Goal: Task Accomplishment & Management: Use online tool/utility

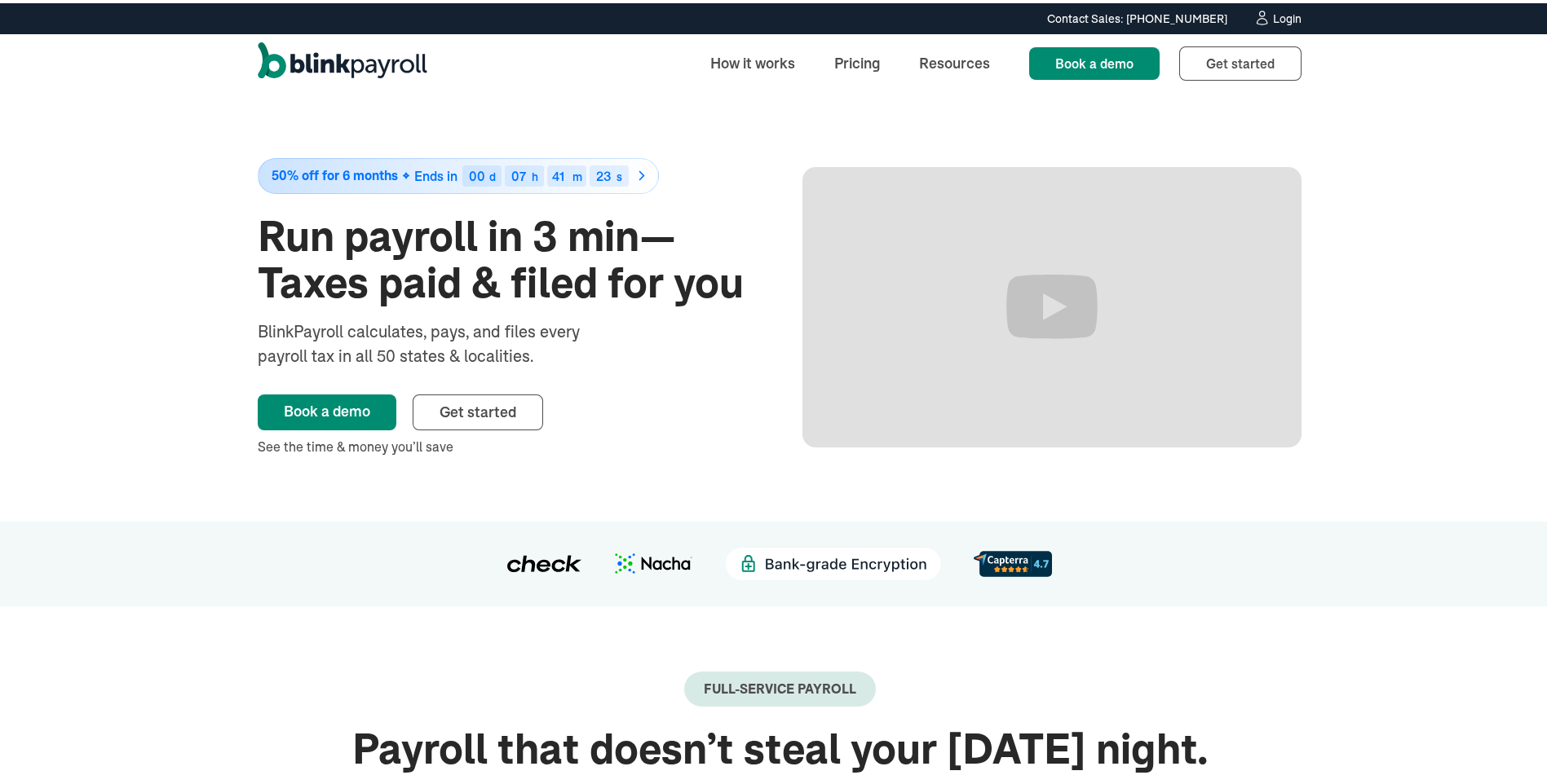
click at [1281, 13] on div "Login" at bounding box center [1288, 15] width 29 height 12
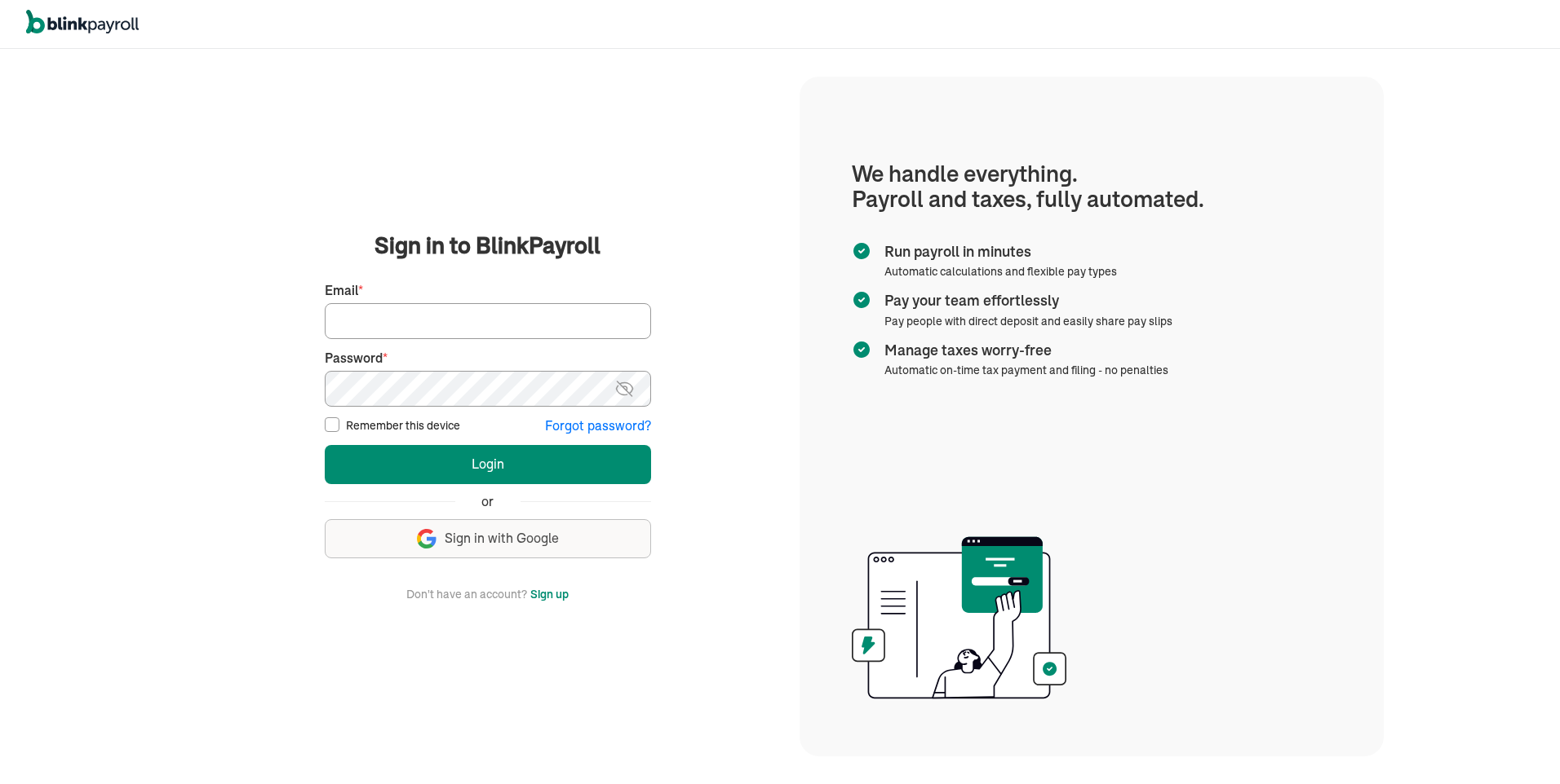
click at [382, 329] on input "Email *" at bounding box center [488, 321] width 326 height 36
type input "soulwin1611@gmail.com"
drag, startPoint x: 405, startPoint y: 422, endPoint x: 389, endPoint y: 320, distance: 103.2
click at [389, 320] on input "soulwin1611@gmail.com" at bounding box center [488, 321] width 326 height 36
click at [406, 320] on input "soulwin1611@gmail.com" at bounding box center [488, 321] width 326 height 36
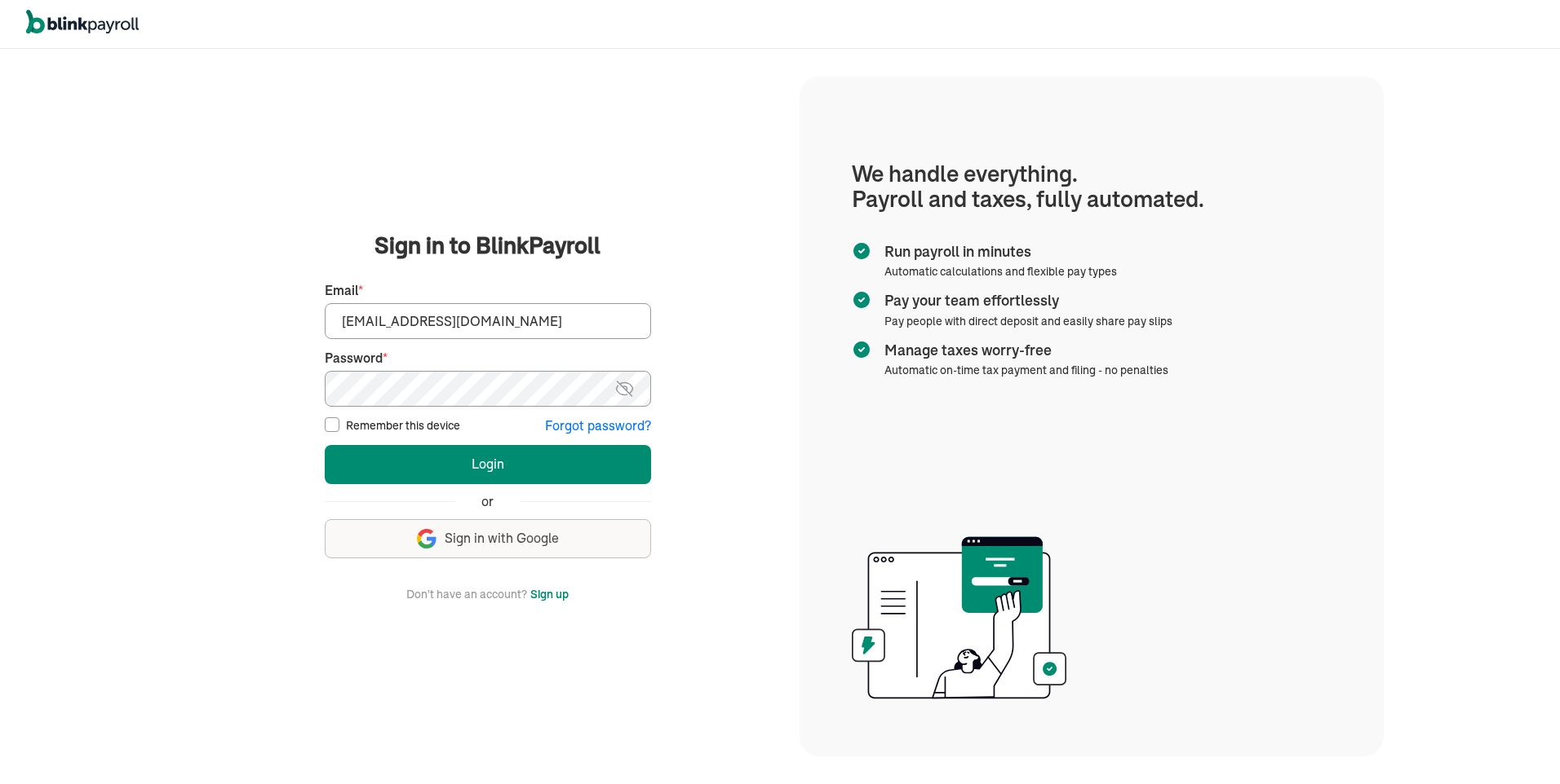
click at [627, 386] on img at bounding box center [624, 389] width 21 height 20
click at [552, 458] on button "Login" at bounding box center [488, 465] width 326 height 39
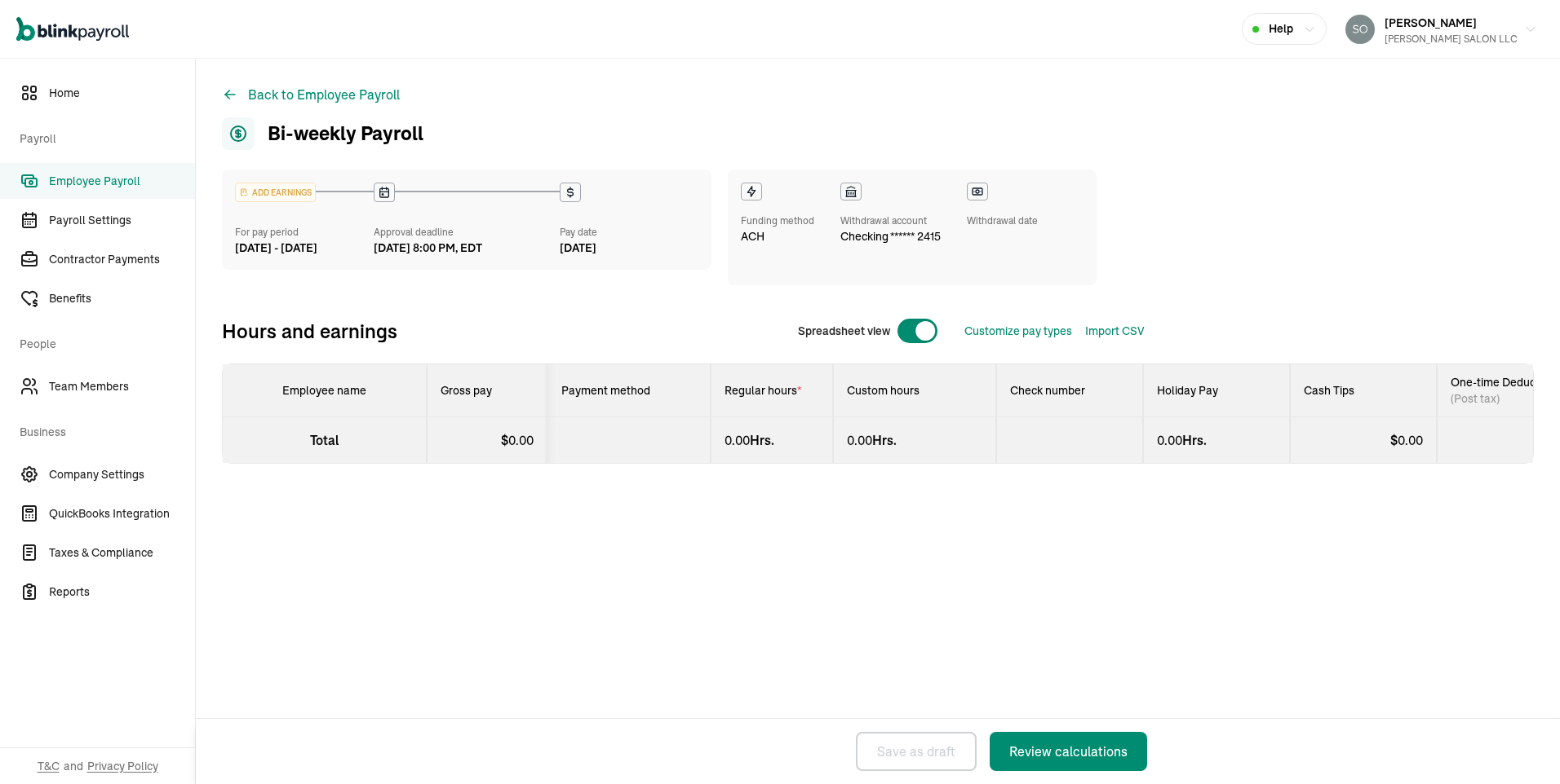
select select "direct_deposit"
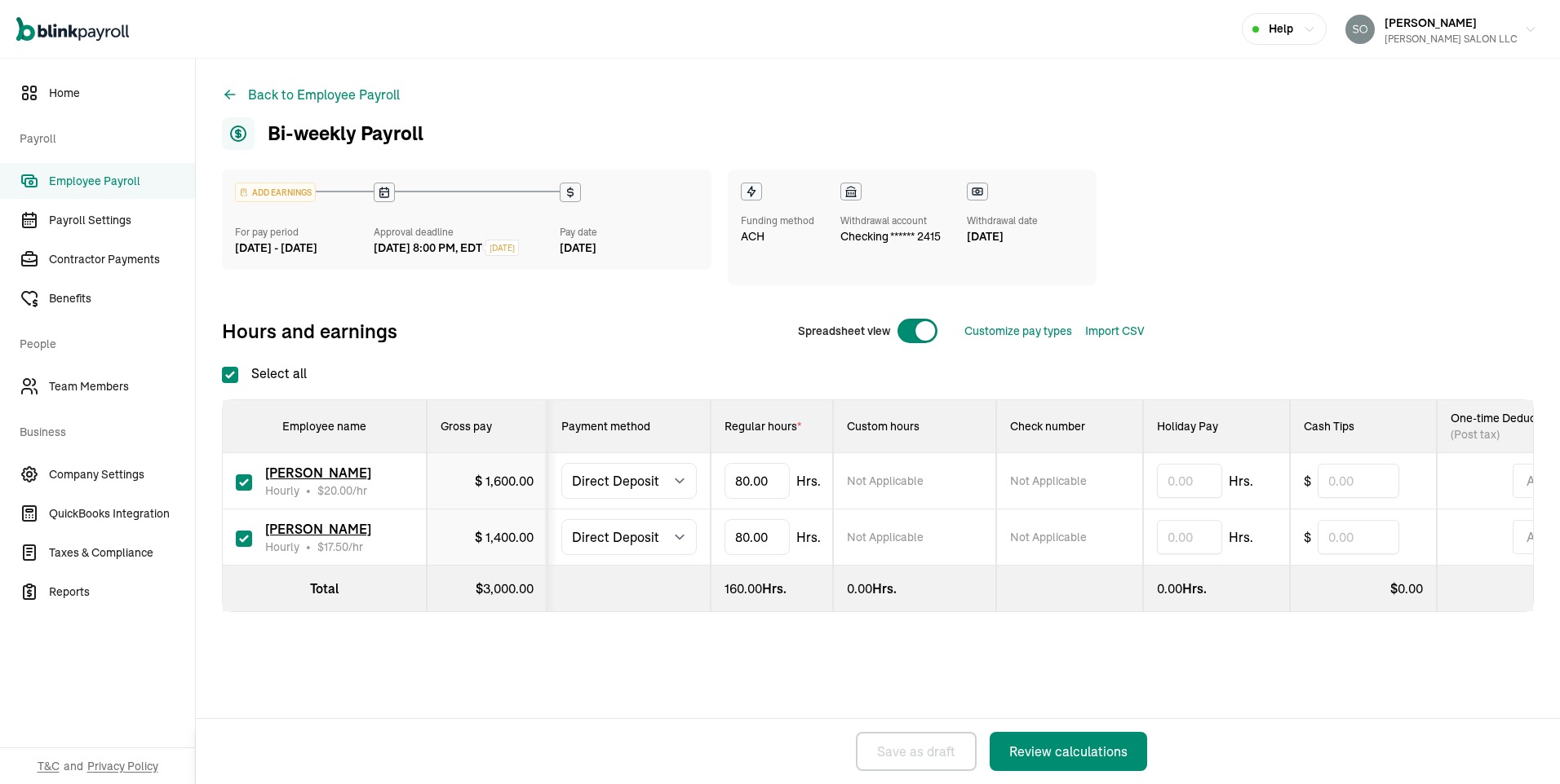
click at [1143, 181] on div "ADD EARNINGS For pay period [DATE] - [DATE] Approval deadline [DATE] 8:00 PM, E…" at bounding box center [682, 228] width 922 height 116
drag, startPoint x: 783, startPoint y: 483, endPoint x: 740, endPoint y: 485, distance: 43.0
type input "8"
type input "56"
click at [945, 488] on div "Not Applicable" at bounding box center [914, 481] width 135 height 16
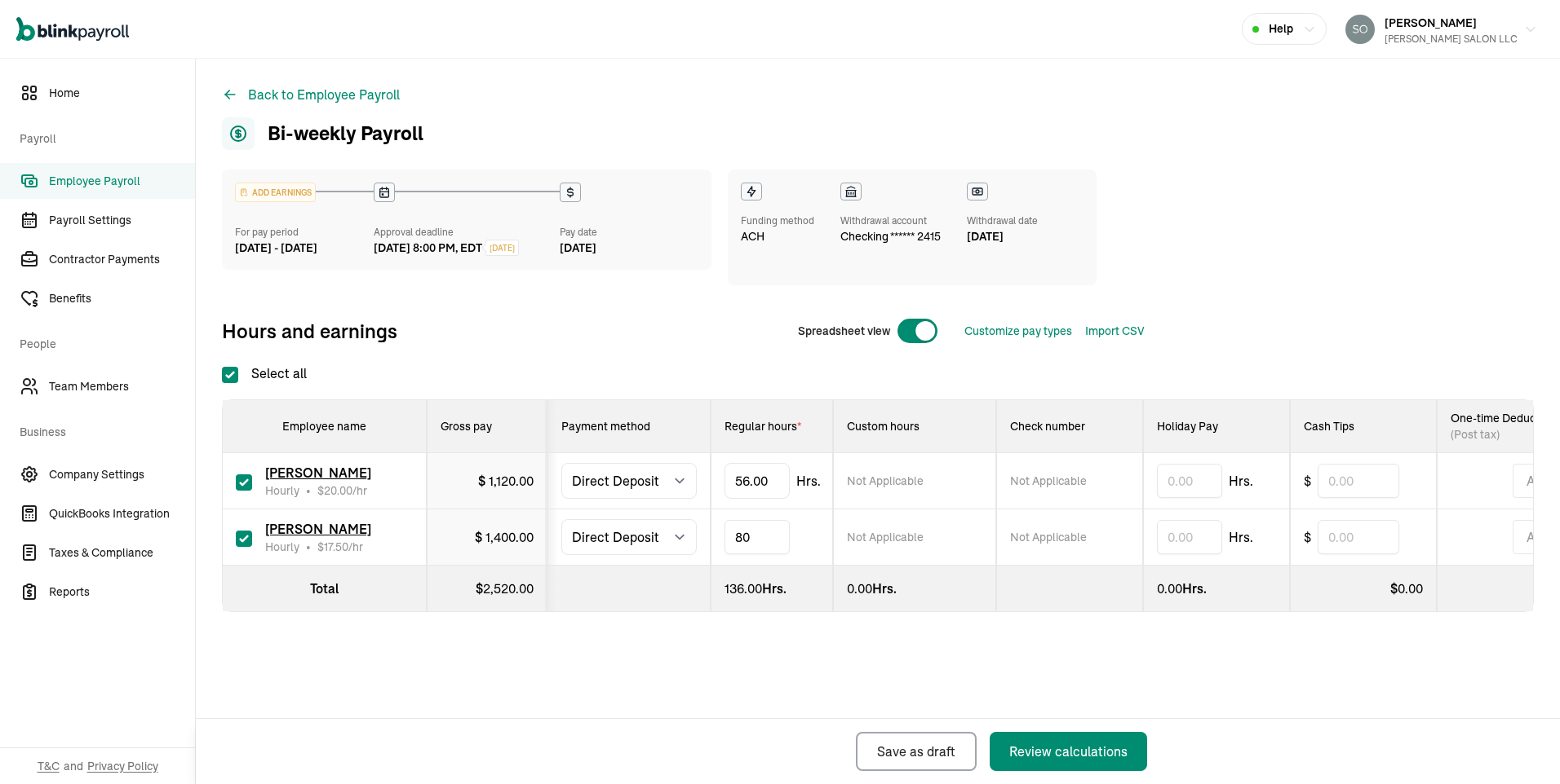
drag, startPoint x: 774, startPoint y: 536, endPoint x: 705, endPoint y: 539, distance: 69.1
type input "8"
type input "0"
click at [1086, 545] on div "Not Applicable" at bounding box center [1069, 537] width 119 height 16
click at [94, 384] on span "Team Members" at bounding box center [122, 386] width 146 height 17
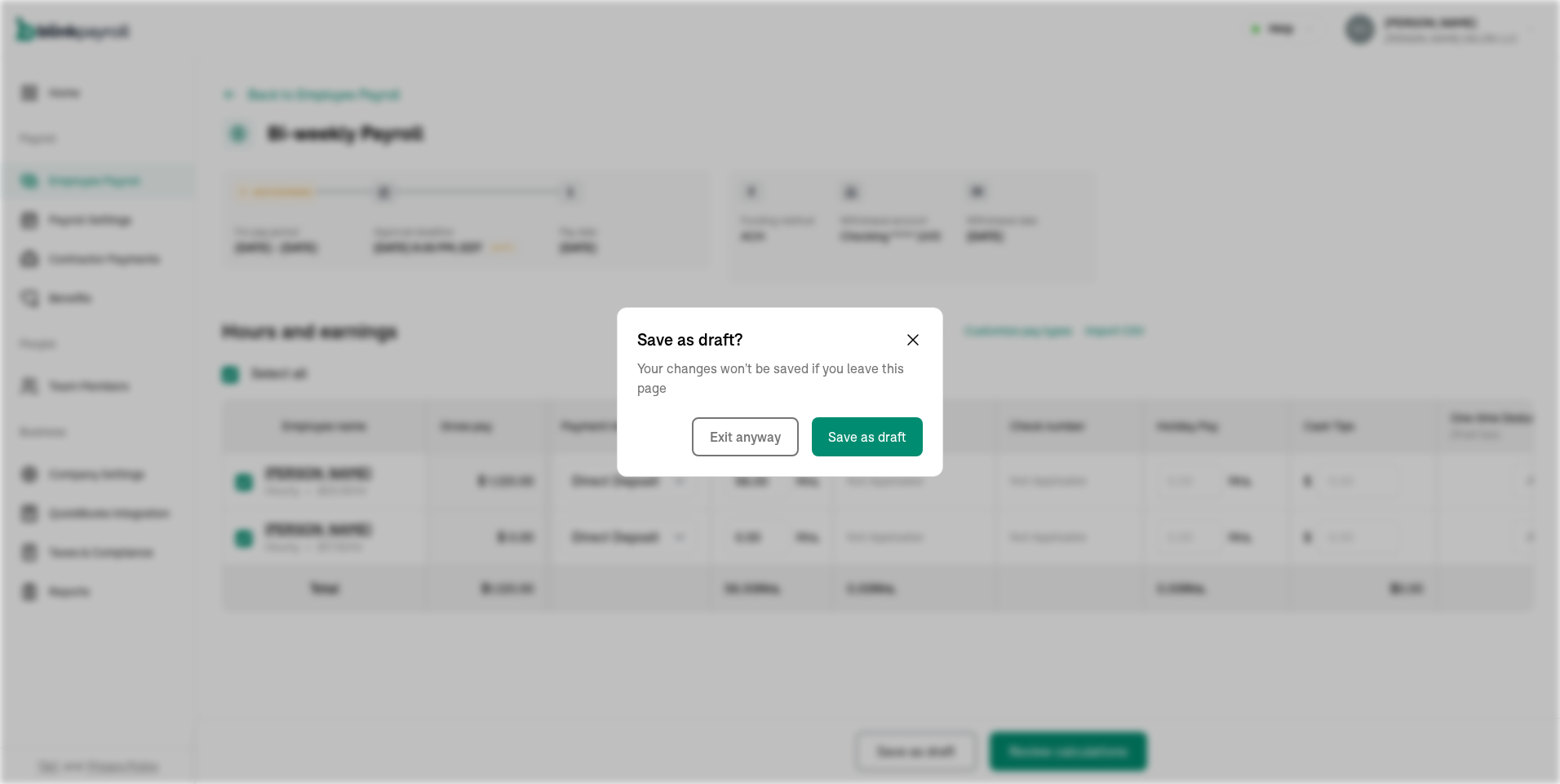
select select "direct_deposit"
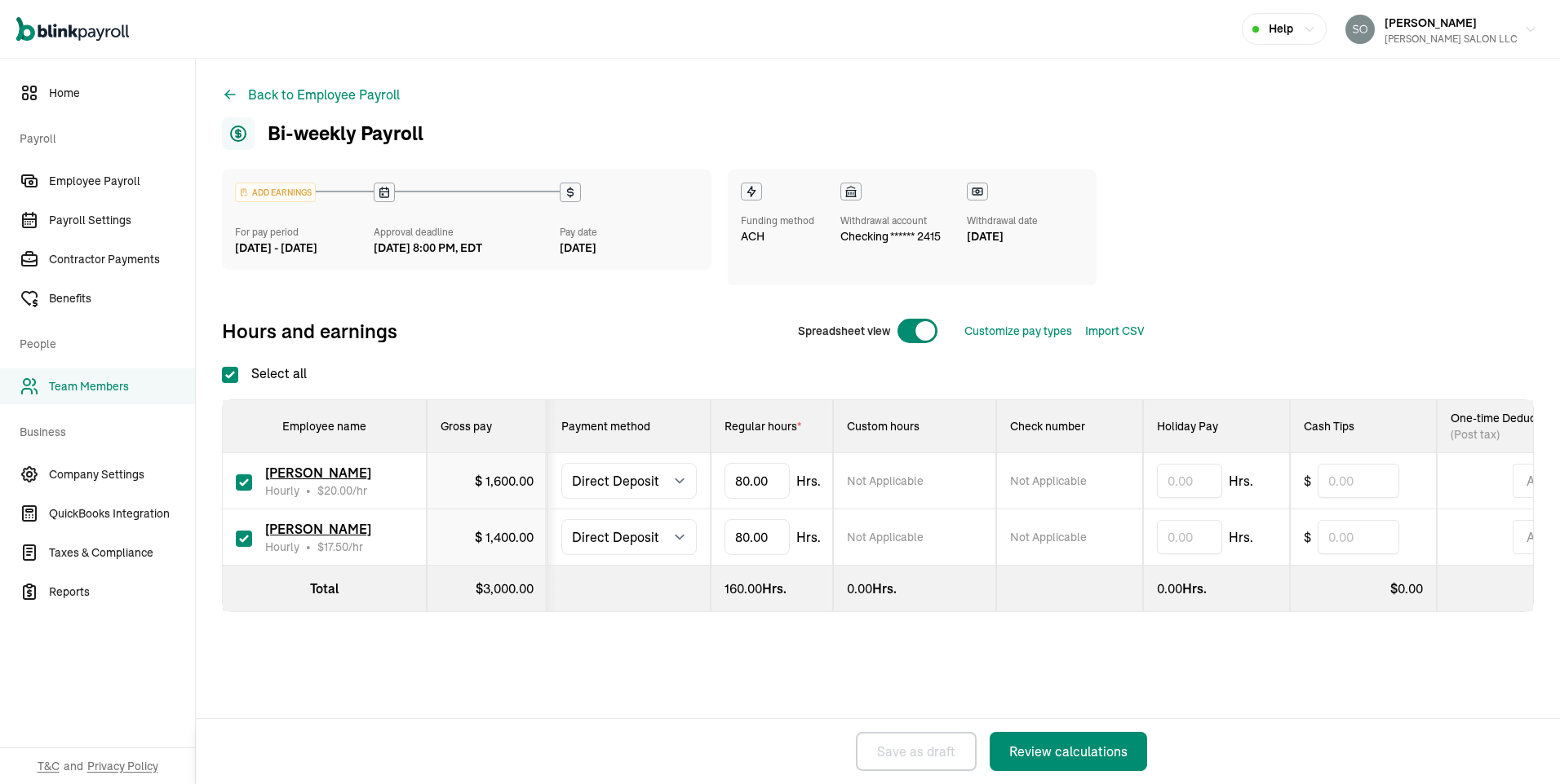
checkbox input "true"
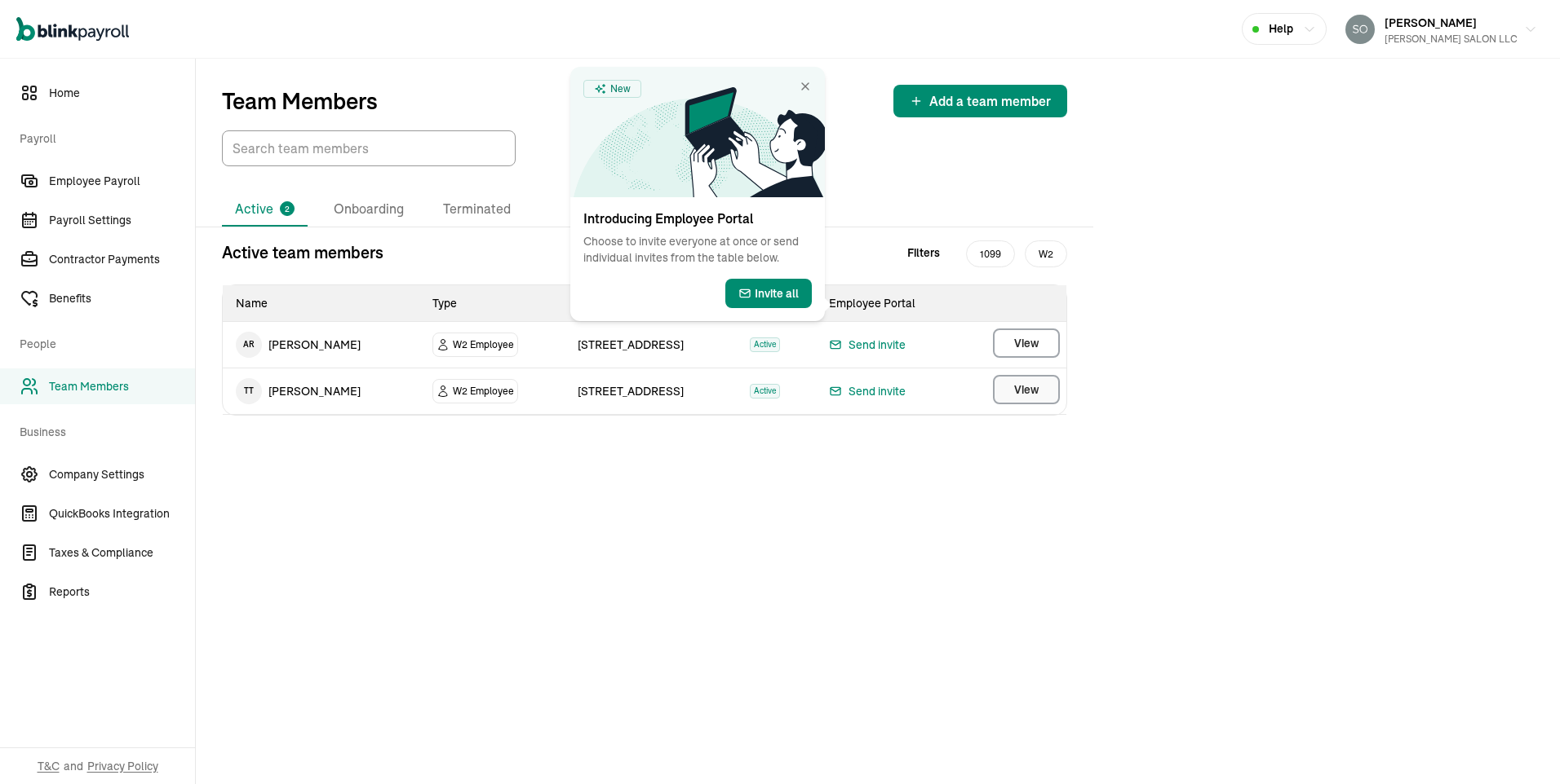
click at [772, 386] on span "Active" at bounding box center [765, 392] width 30 height 14
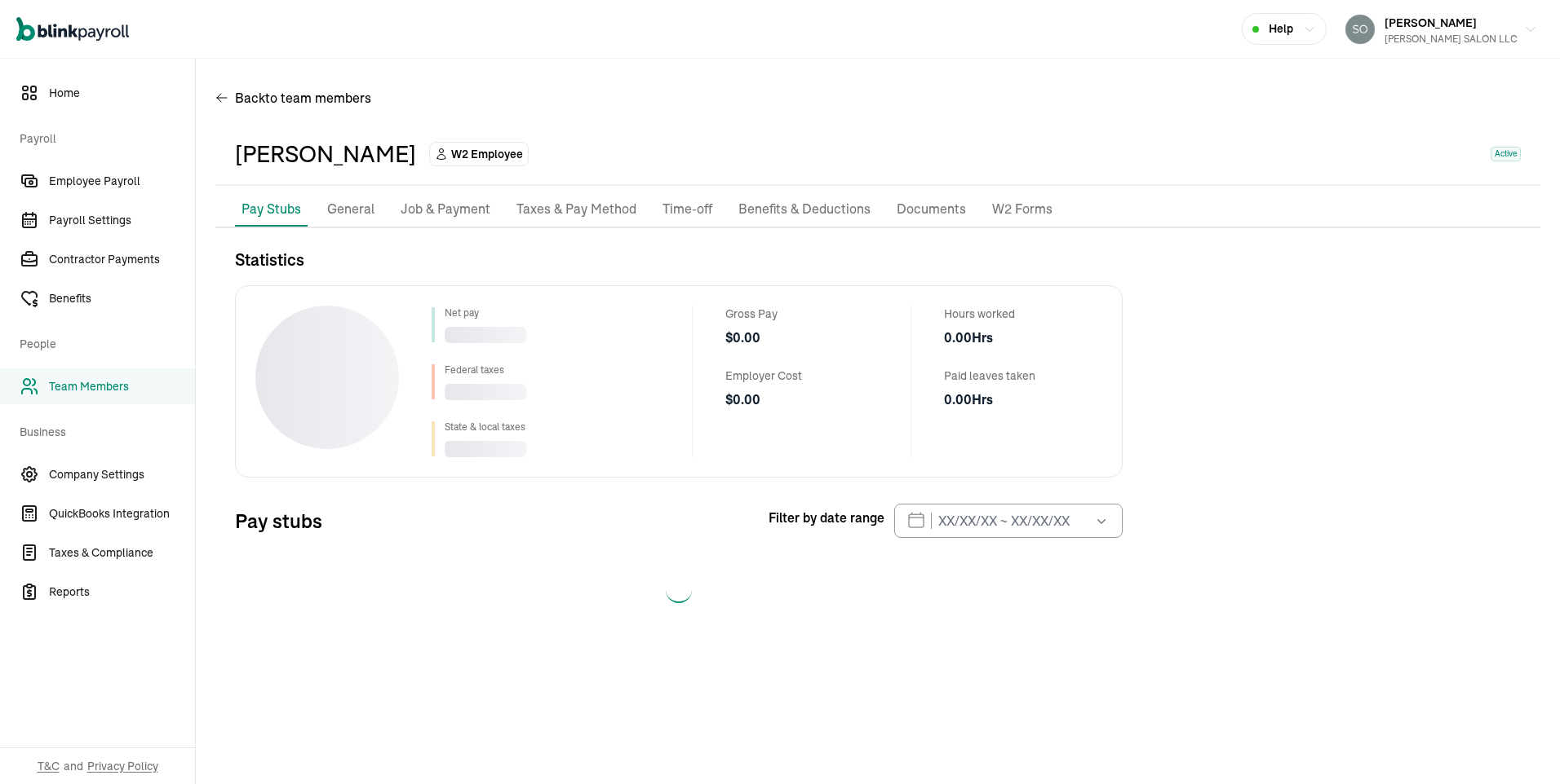
select select "2025"
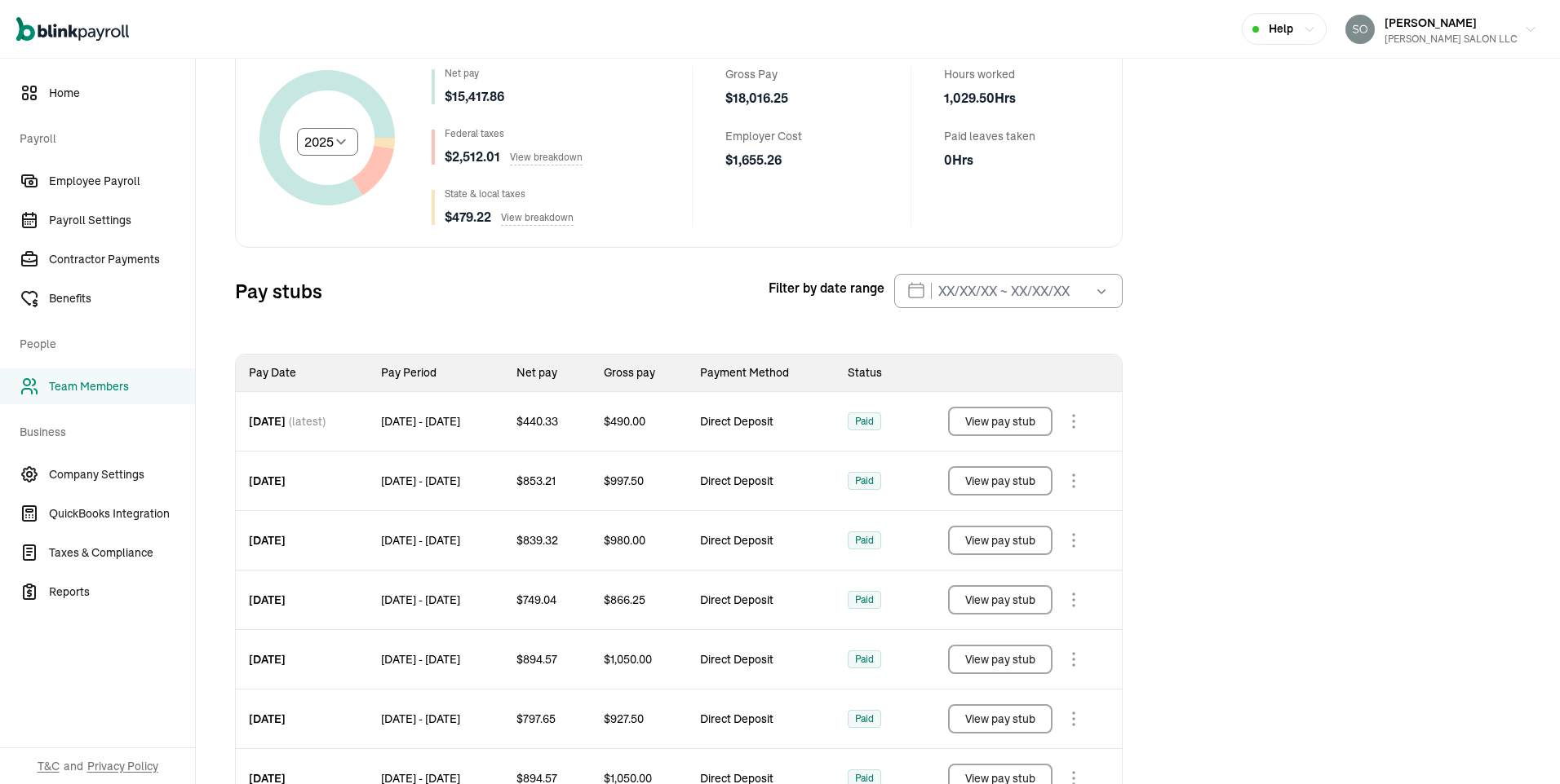
scroll to position [81, 0]
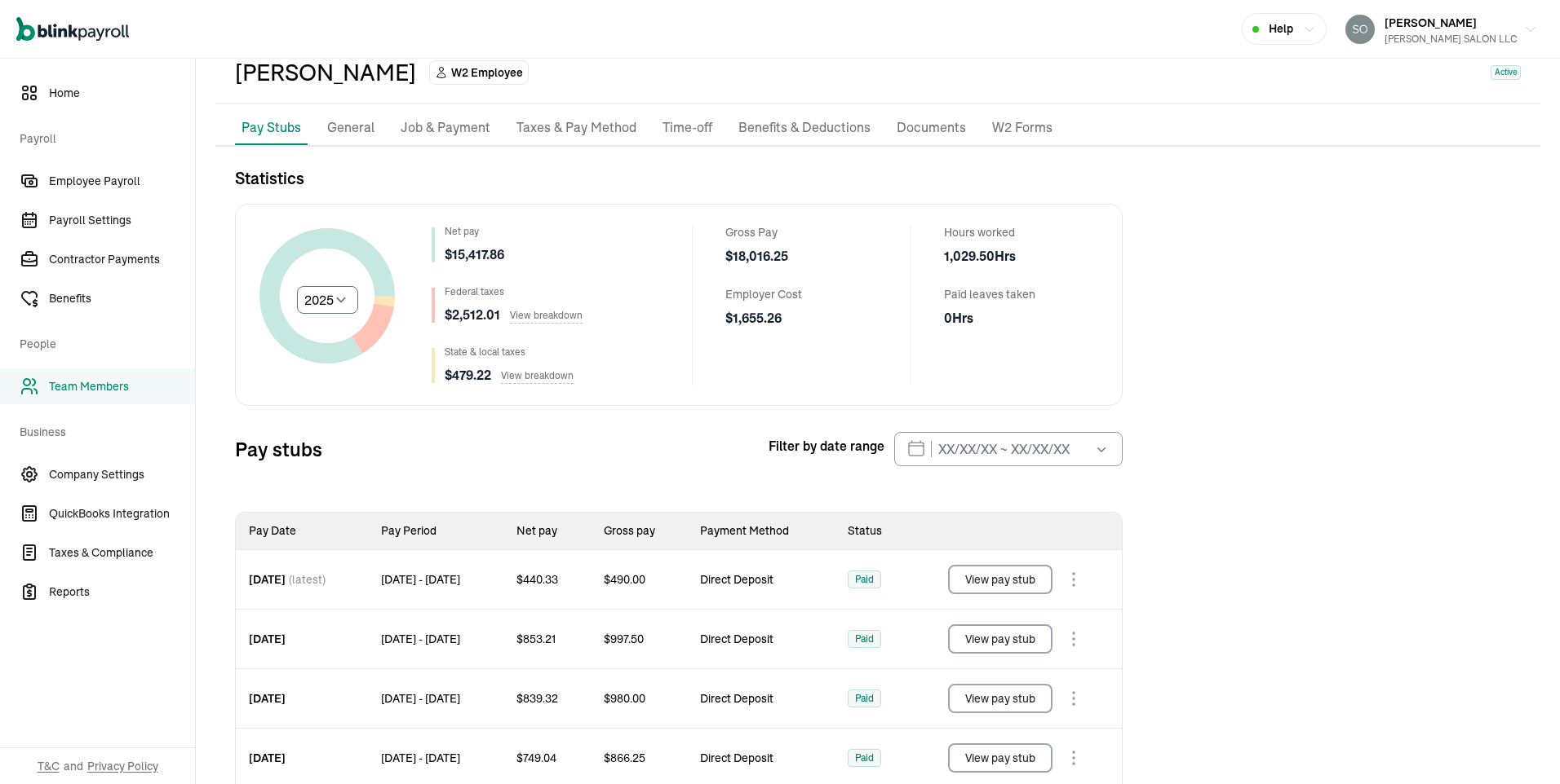
click at [1490, 74] on span "Active" at bounding box center [1505, 72] width 30 height 14
drag, startPoint x: 1487, startPoint y: 74, endPoint x: 1228, endPoint y: 268, distance: 323.6
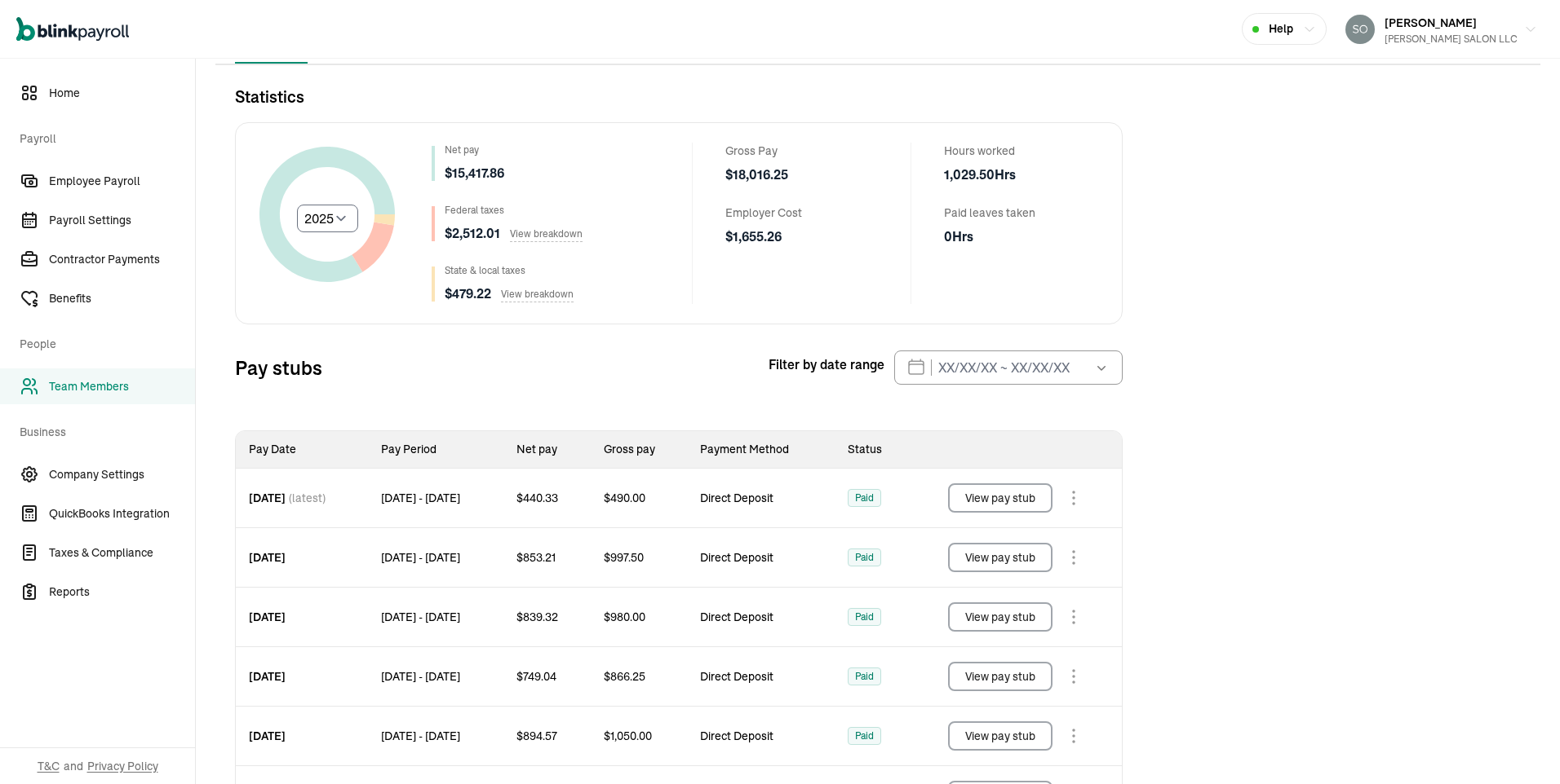
scroll to position [0, 0]
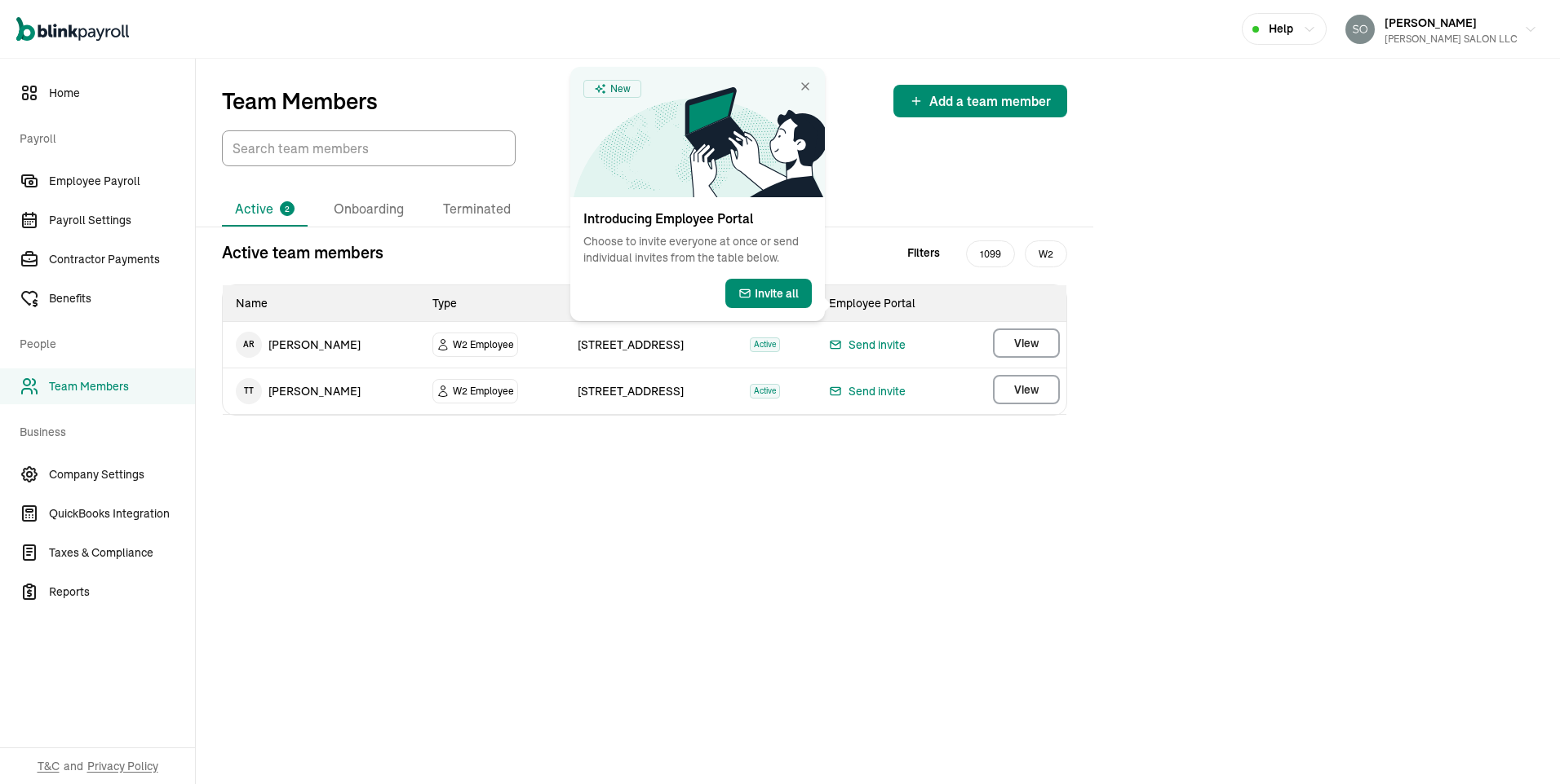
click at [770, 390] on span "Active" at bounding box center [765, 392] width 30 height 14
click at [763, 391] on span "Active" at bounding box center [765, 392] width 30 height 14
click at [762, 391] on span "Active" at bounding box center [765, 392] width 30 height 14
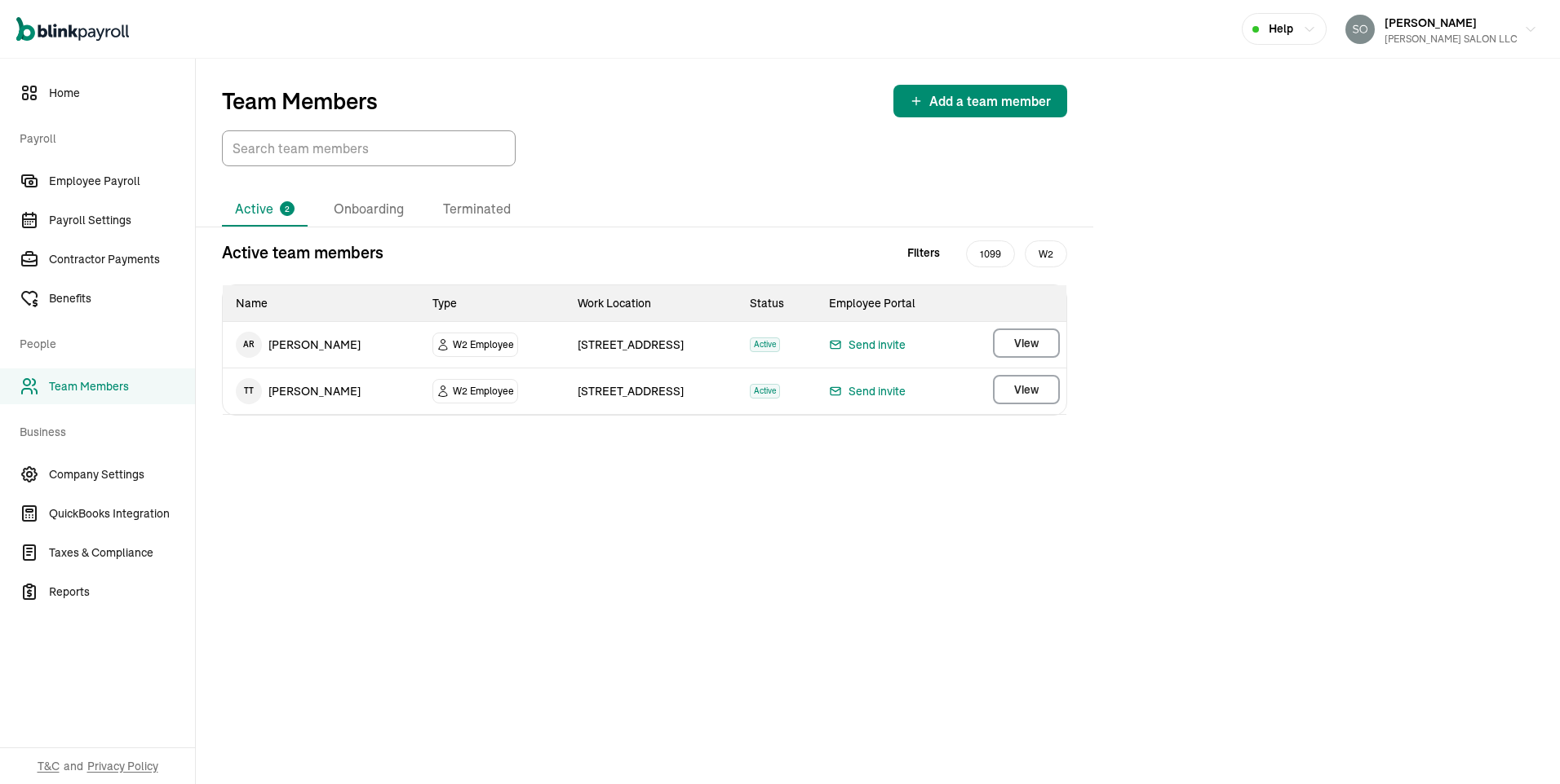
click at [270, 212] on li "Active 2" at bounding box center [265, 209] width 86 height 34
click at [292, 207] on div "2" at bounding box center [287, 208] width 14 height 14
click at [353, 209] on li "Onboarding" at bounding box center [369, 209] width 97 height 34
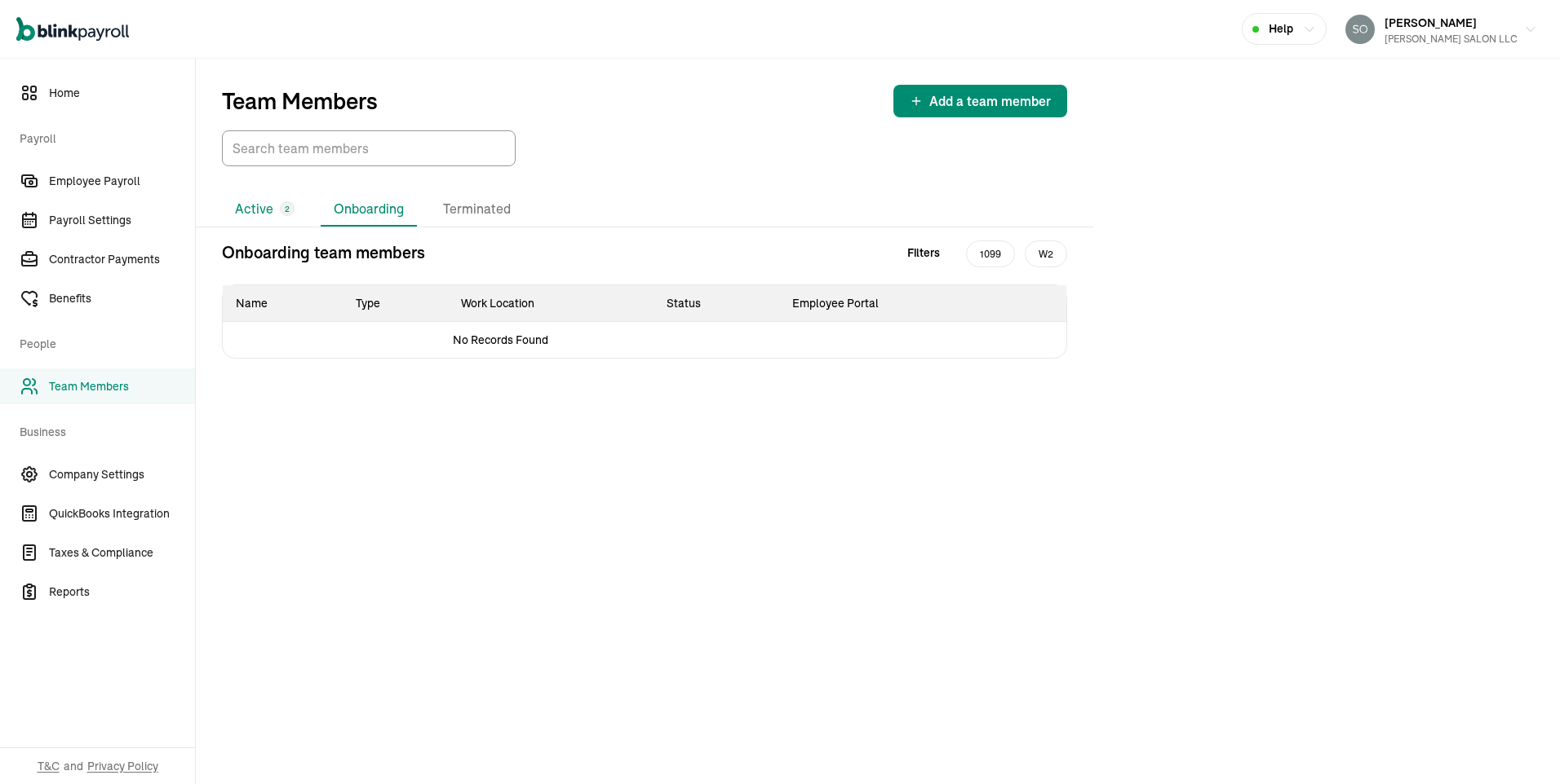
click at [268, 206] on li "Active 2" at bounding box center [265, 209] width 86 height 34
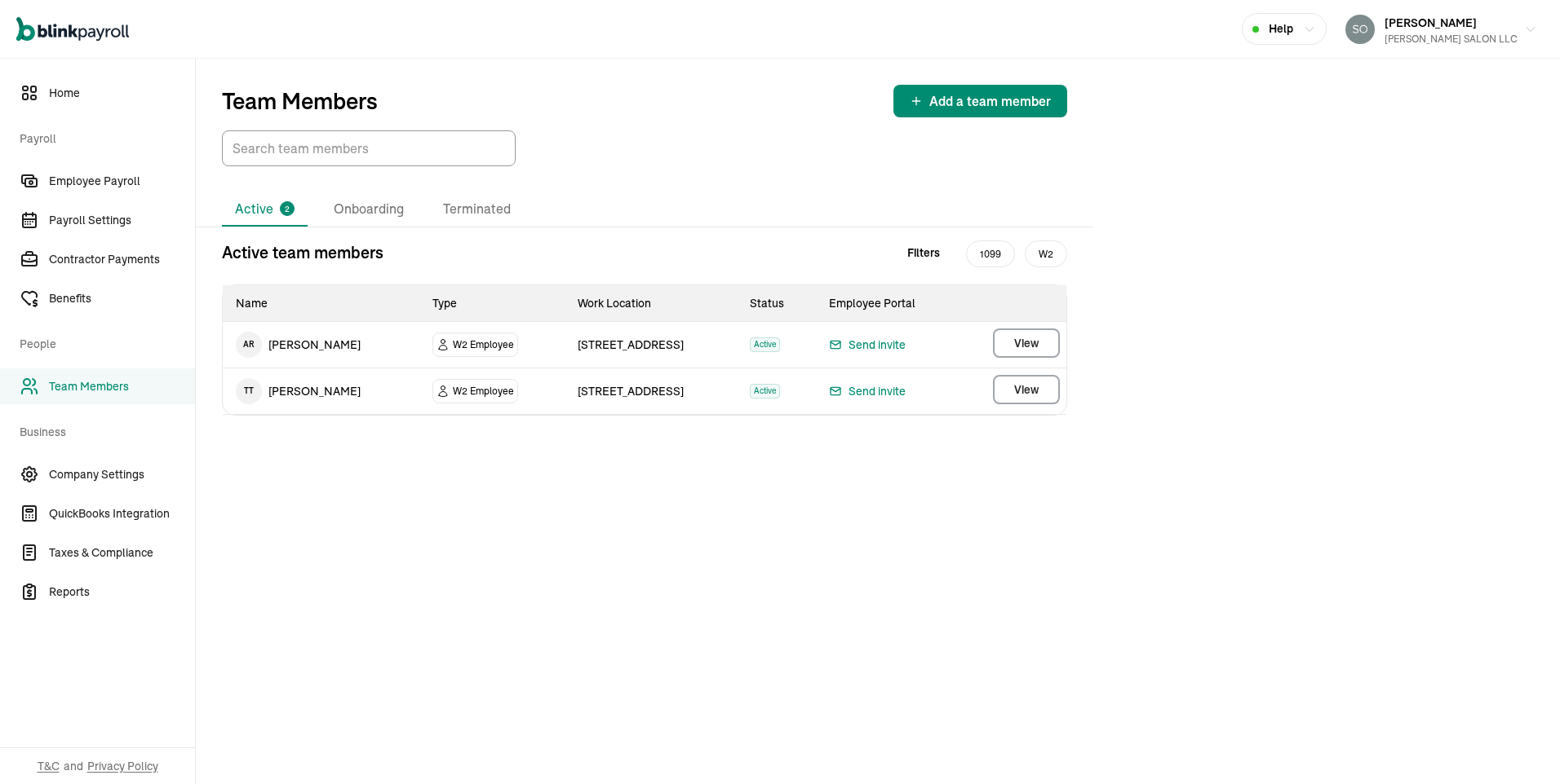
click at [245, 390] on span "T T" at bounding box center [249, 391] width 26 height 26
click at [755, 392] on span "Active" at bounding box center [765, 392] width 30 height 14
click at [765, 392] on span "Active" at bounding box center [765, 392] width 30 height 14
select select "2025"
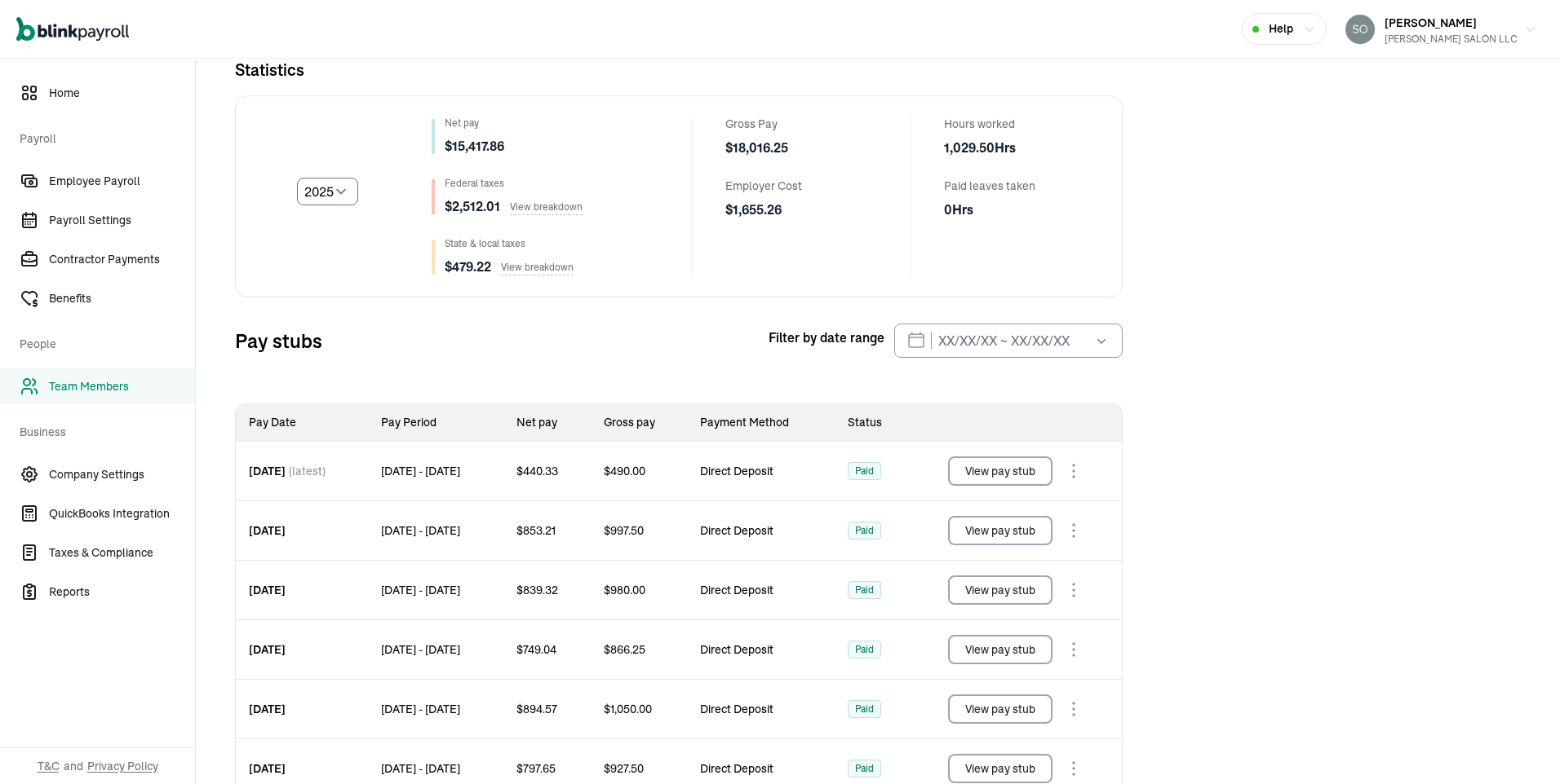
scroll to position [192, 0]
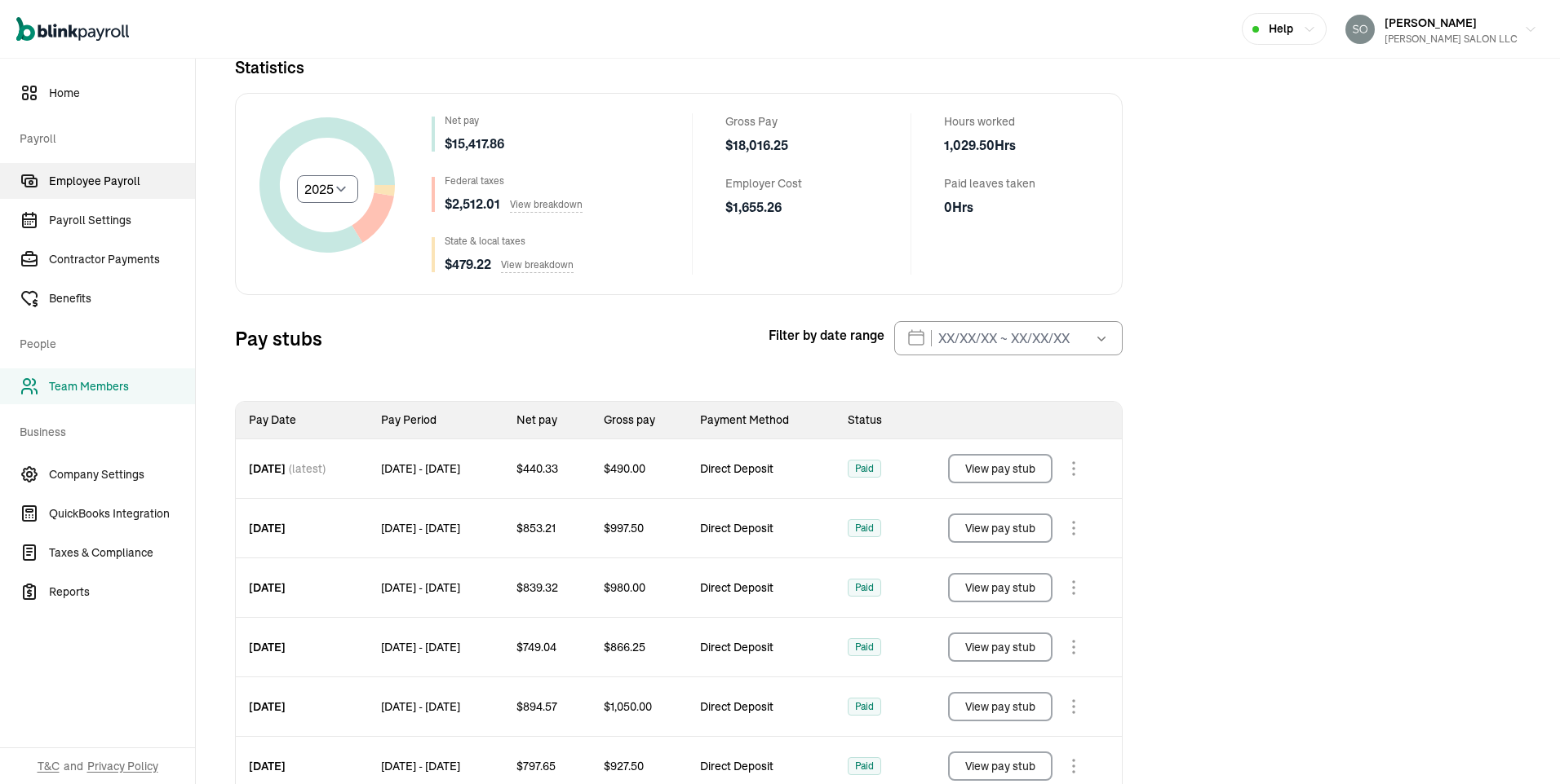
click at [114, 188] on span "Employee Payroll" at bounding box center [122, 181] width 146 height 17
select select "2025"
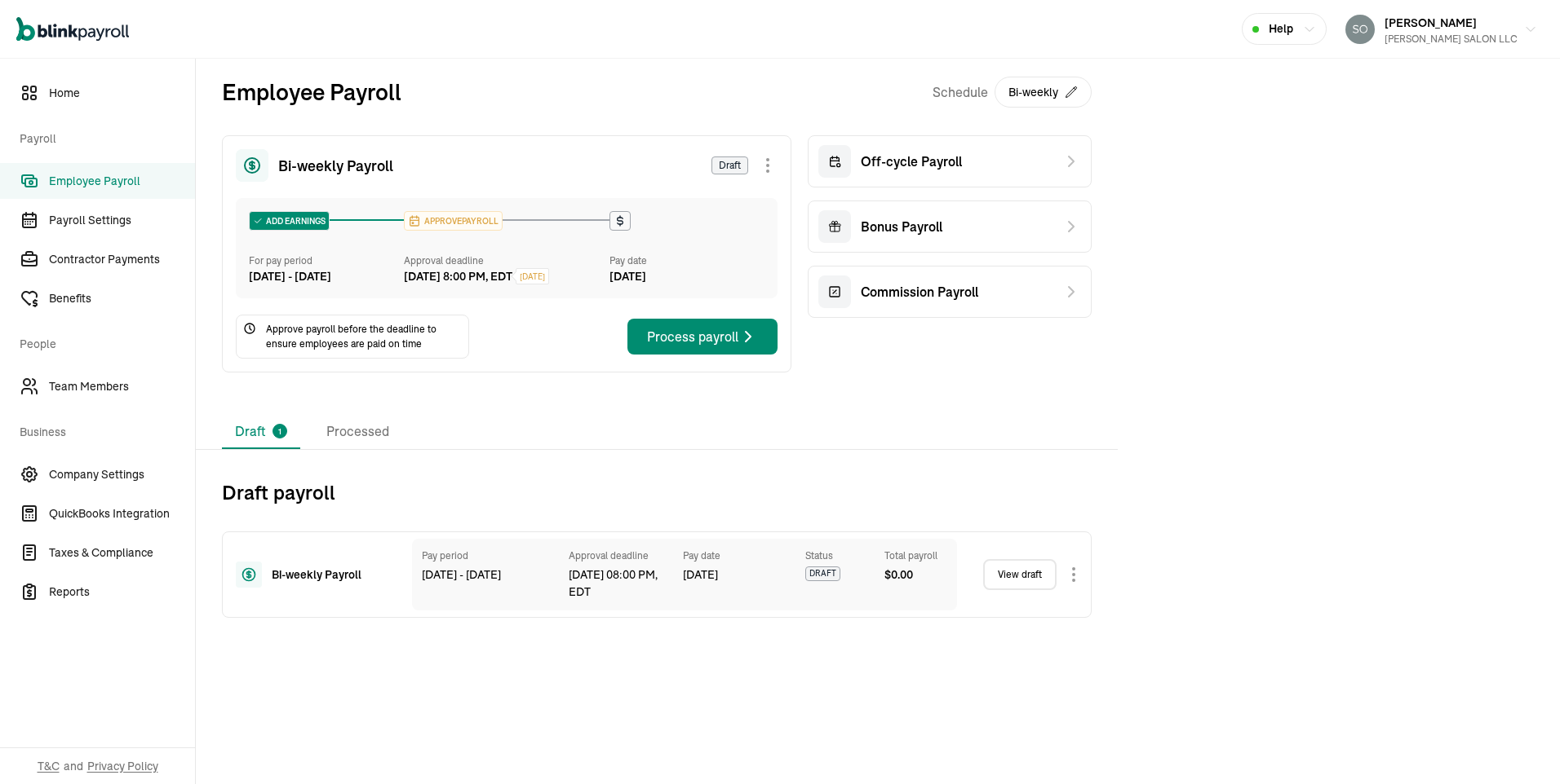
click at [1014, 590] on link "View draft" at bounding box center [1020, 575] width 73 height 31
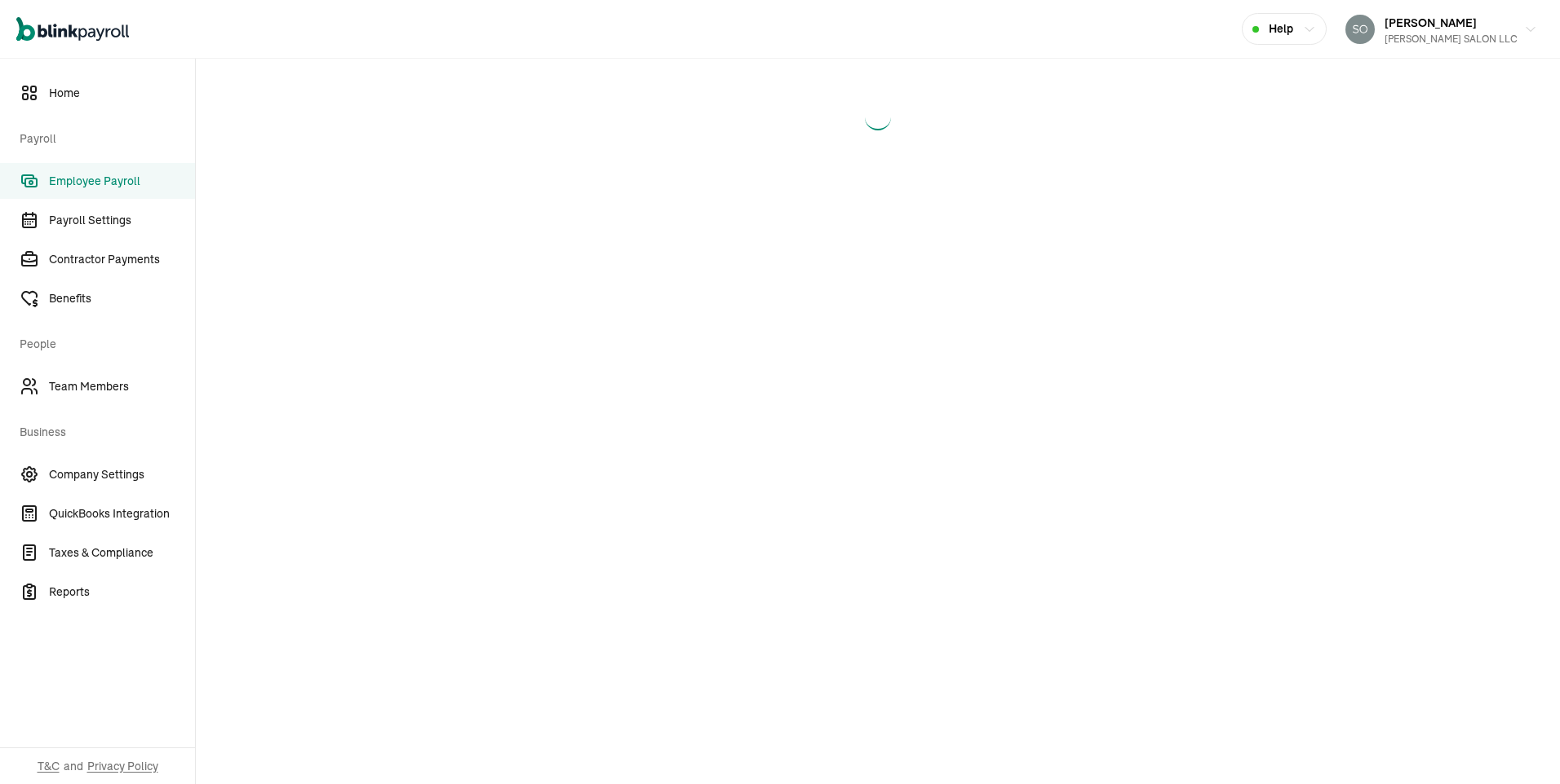
select select "direct_deposit"
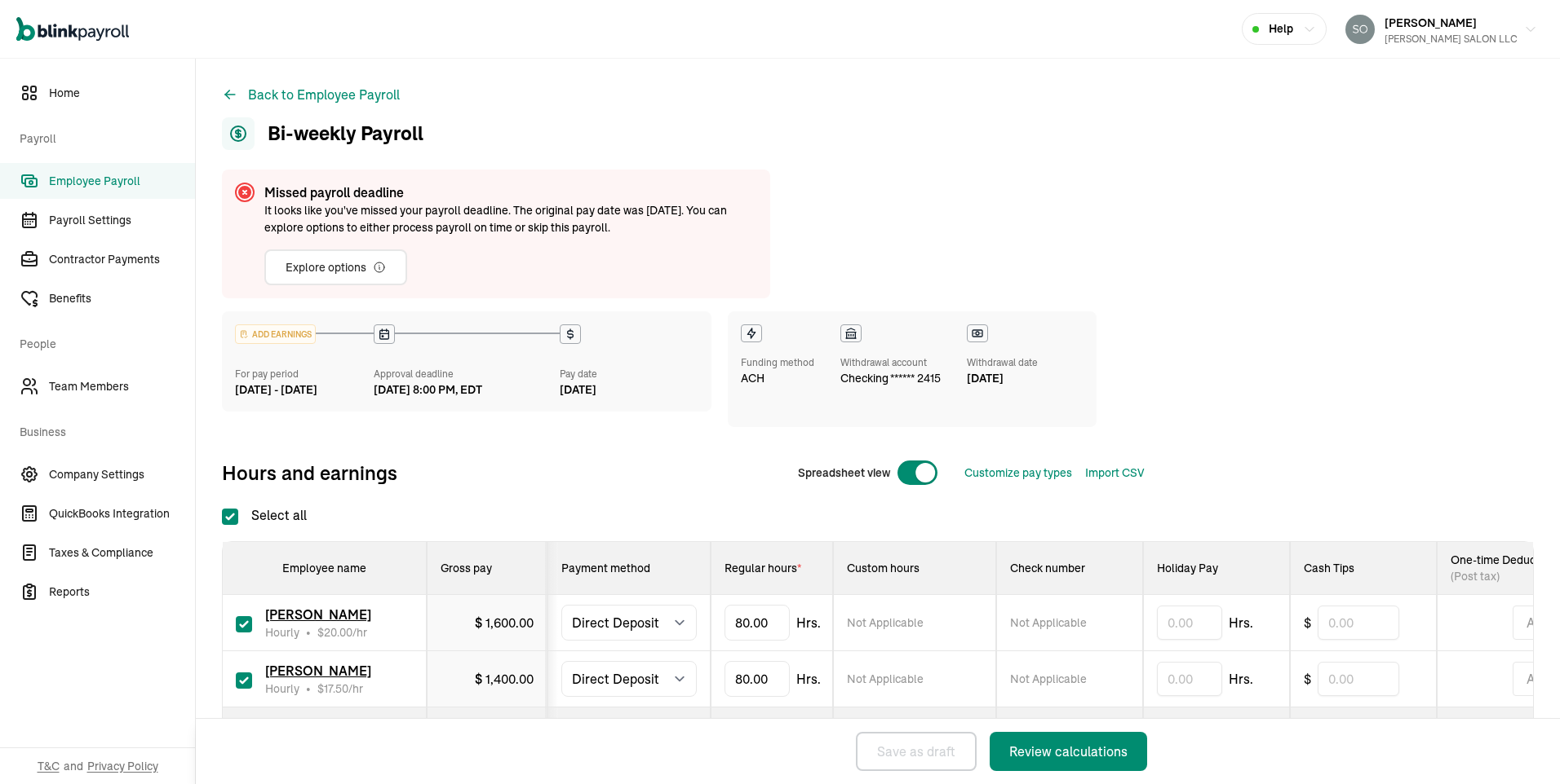
checkbox input "true"
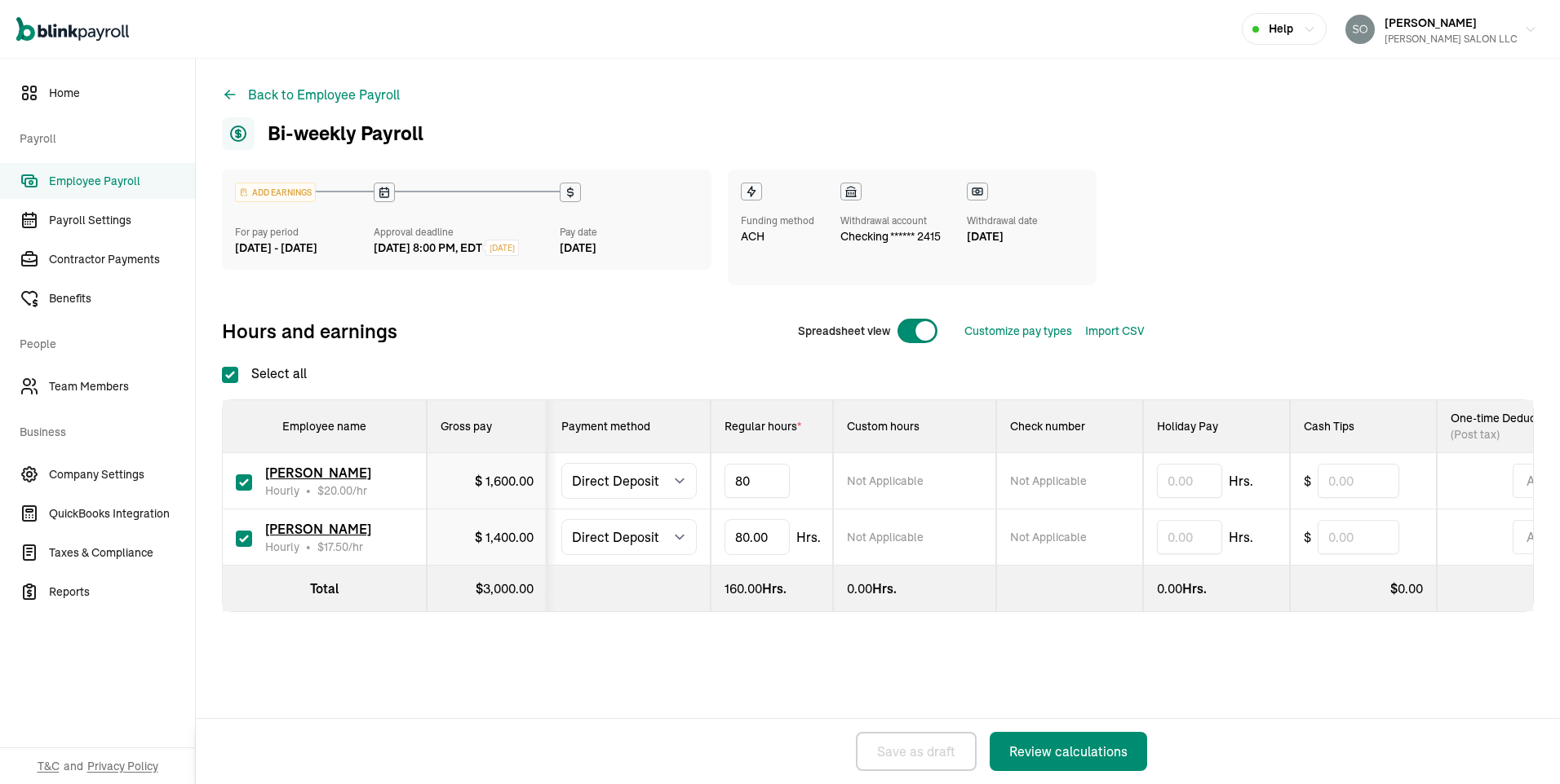
drag, startPoint x: 773, startPoint y: 482, endPoint x: 716, endPoint y: 480, distance: 57.0
type input "8"
type input "56"
drag, startPoint x: 781, startPoint y: 537, endPoint x: 707, endPoint y: 536, distance: 74.0
click at [707, 535] on tr "[PERSON_NAME] Hourly • $ 17.50 /hr $ 1,400.00 Select method Direct Deposit Cash…" at bounding box center [911, 537] width 1377 height 56
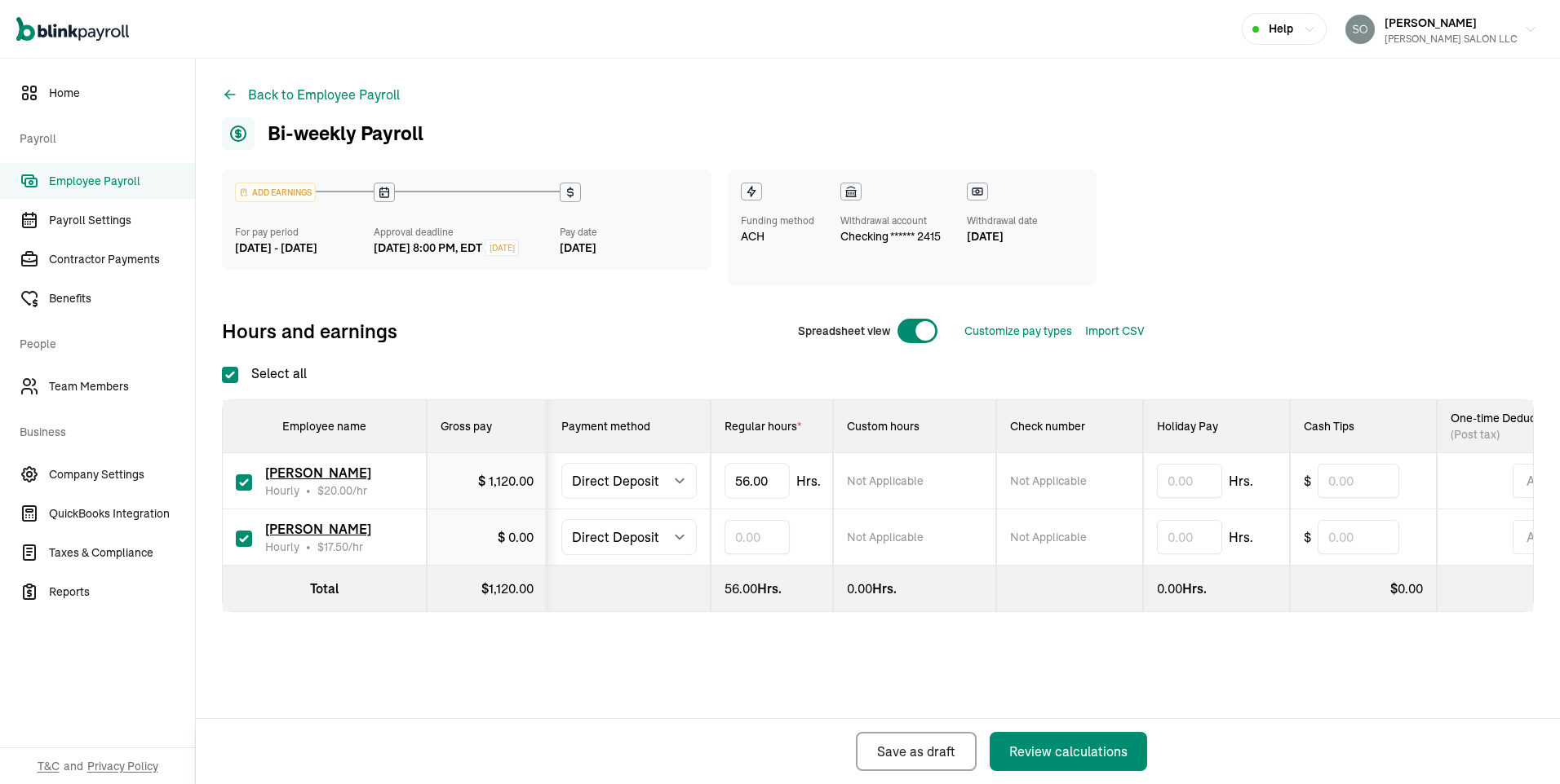
type input "0"
click at [977, 655] on div "ADD EARNINGS For pay period [DATE] - [DATE] Approval deadline [DATE] 8:00 PM, E…" at bounding box center [878, 424] width 1311 height 508
click at [1059, 752] on div "Review calculations" at bounding box center [1068, 752] width 118 height 20
click at [1098, 753] on div "Review calculations" at bounding box center [1068, 752] width 118 height 20
click at [355, 526] on span "[PERSON_NAME]" at bounding box center [318, 529] width 106 height 16
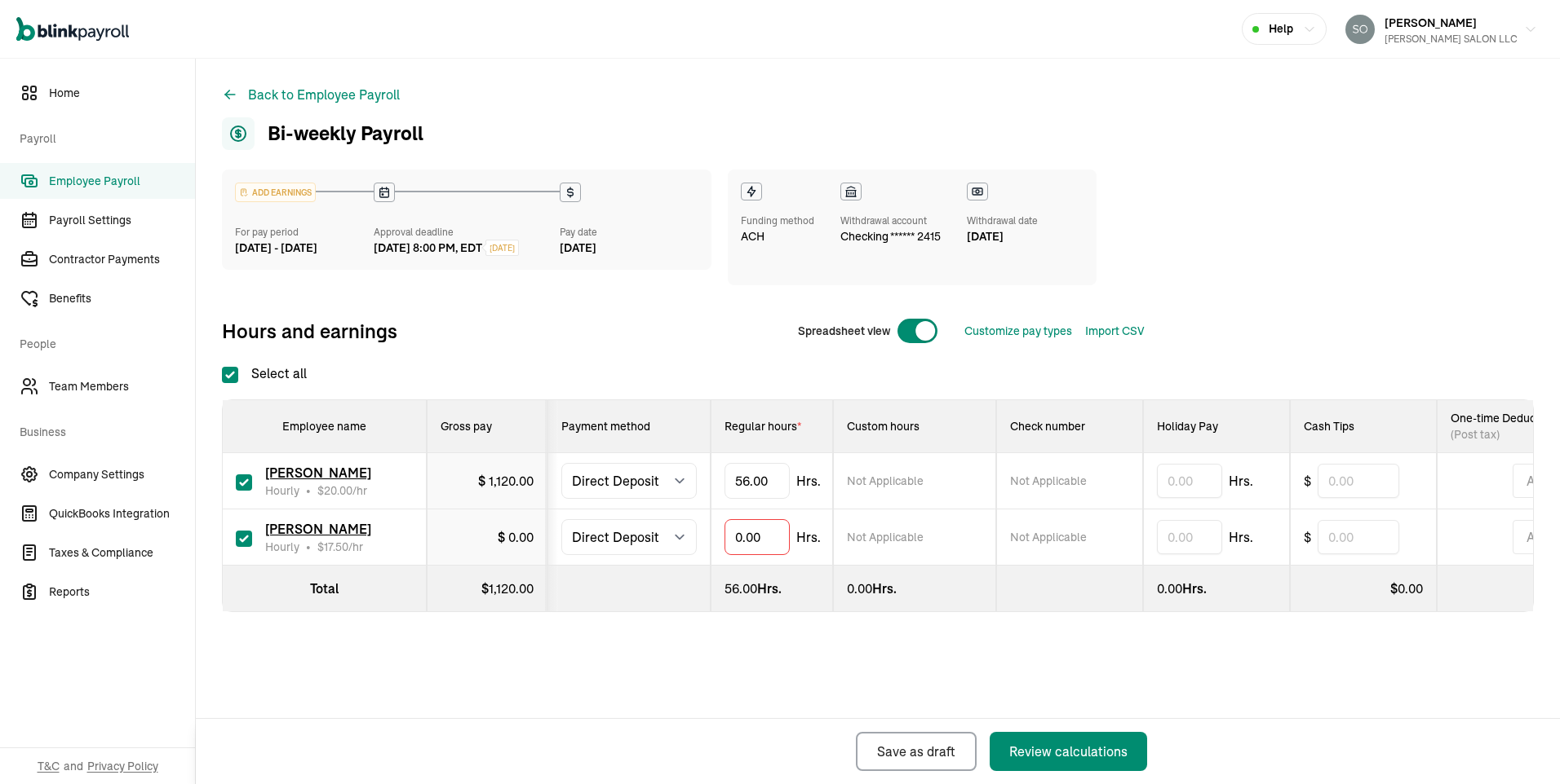
click at [245, 536] on input "checkbox" at bounding box center [244, 539] width 16 height 16
checkbox input "false"
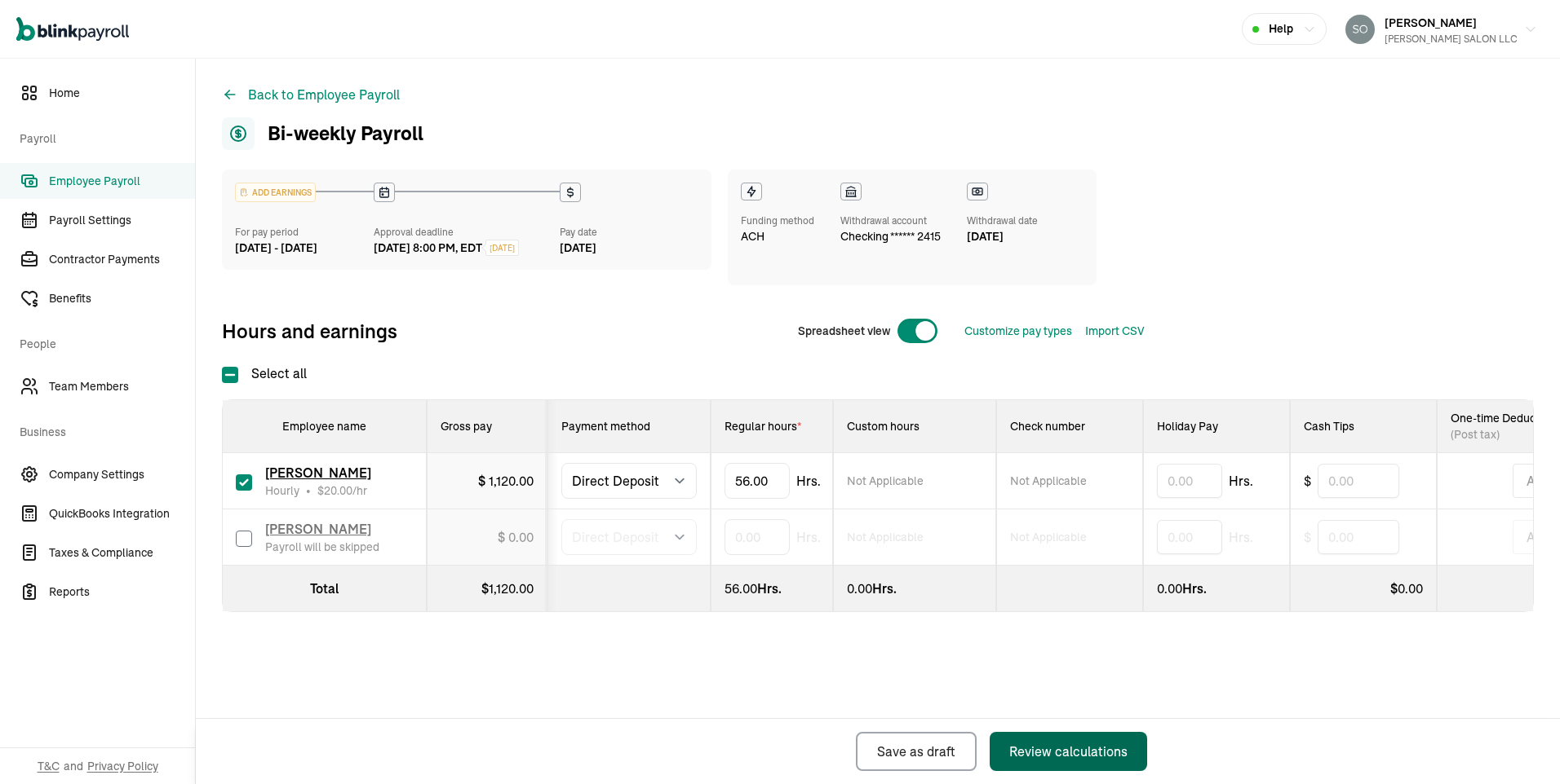
click at [1090, 755] on div "Review calculations" at bounding box center [1068, 752] width 118 height 20
select select "direct_deposit"
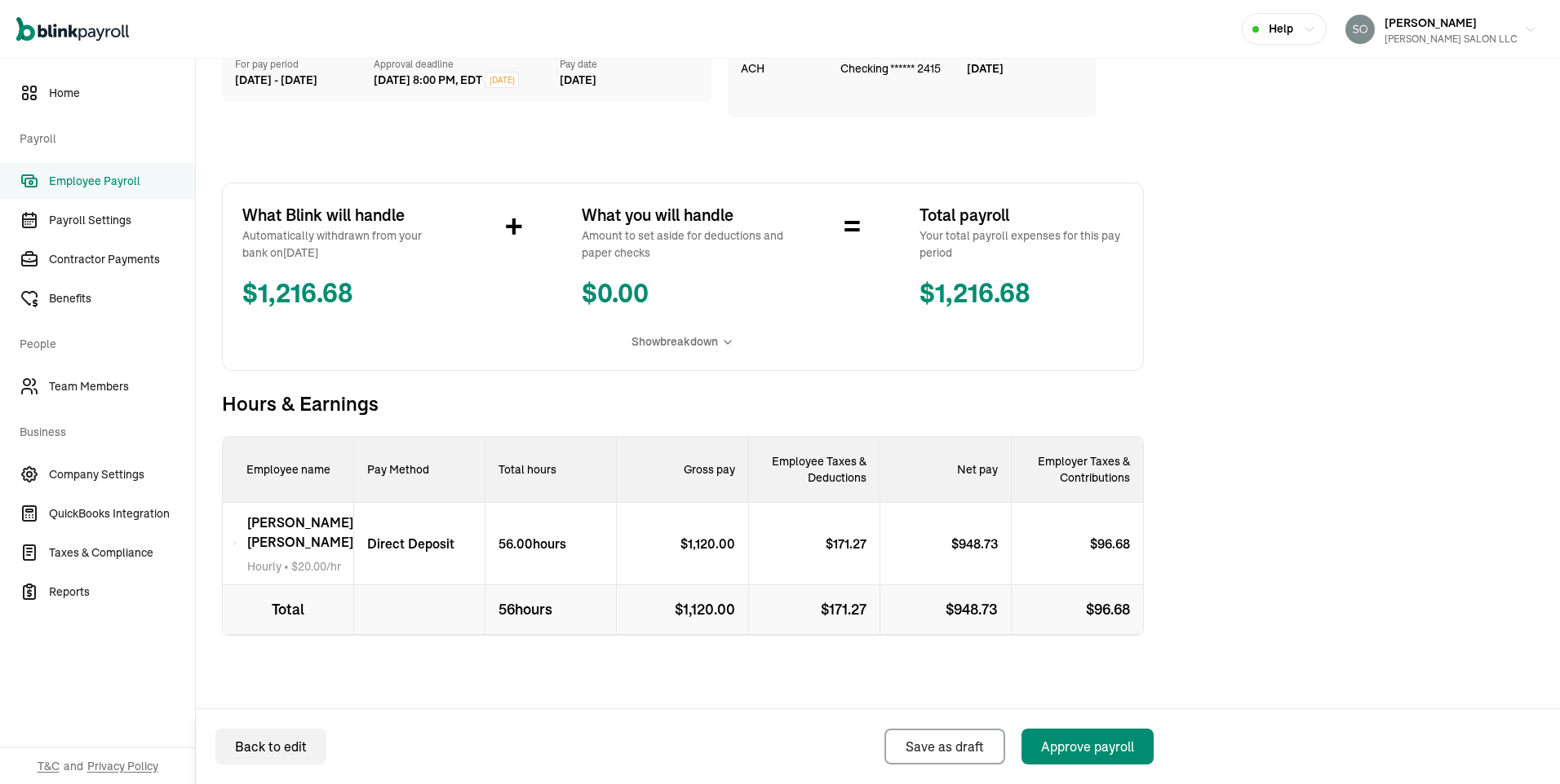
scroll to position [170, 0]
click at [1089, 761] on button "Approve payroll" at bounding box center [1088, 746] width 132 height 36
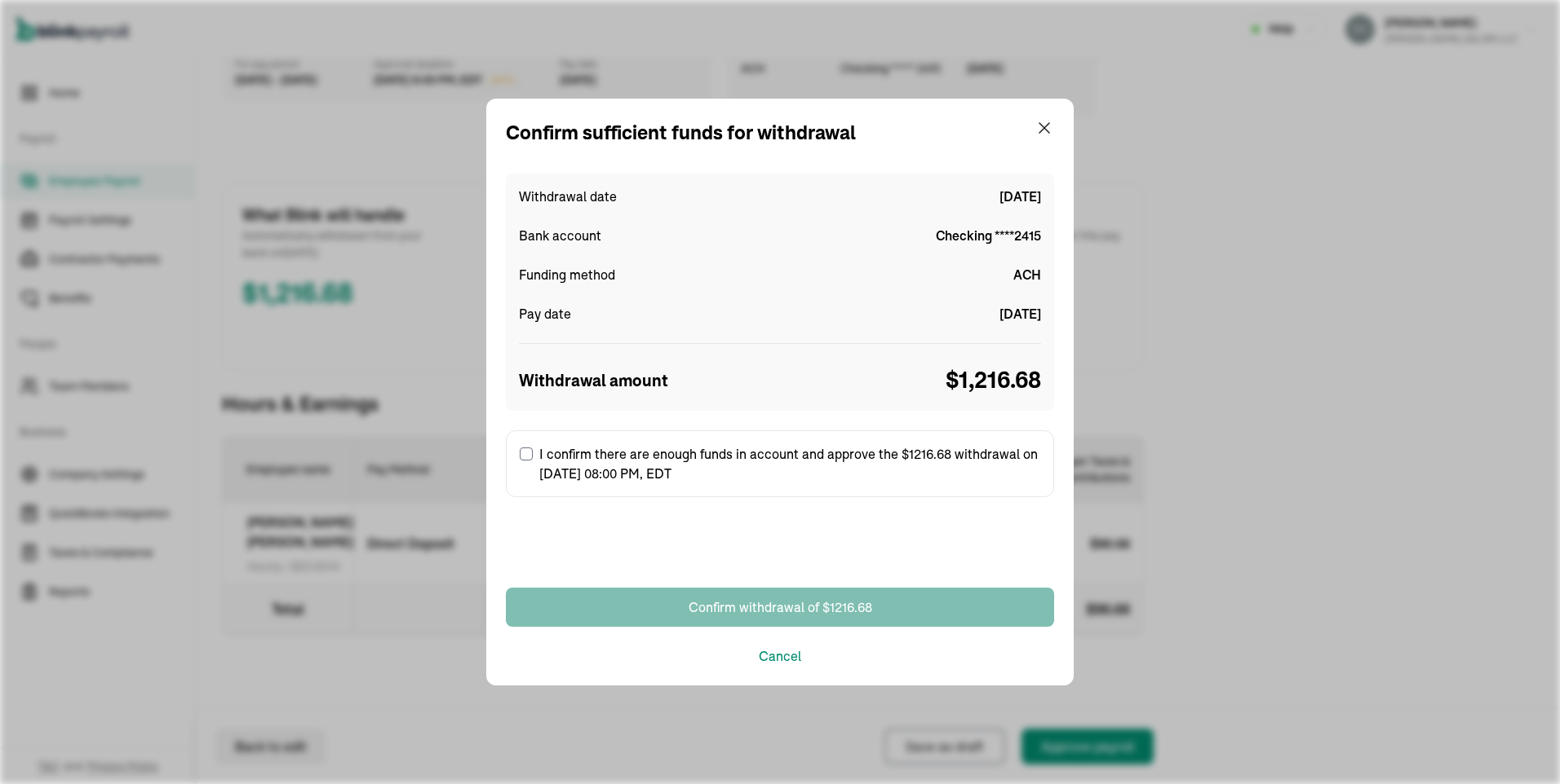
click at [525, 451] on input "I confirm there are enough funds in account and approve the $1216.68 withdrawal…" at bounding box center [526, 454] width 13 height 13
checkbox input "true"
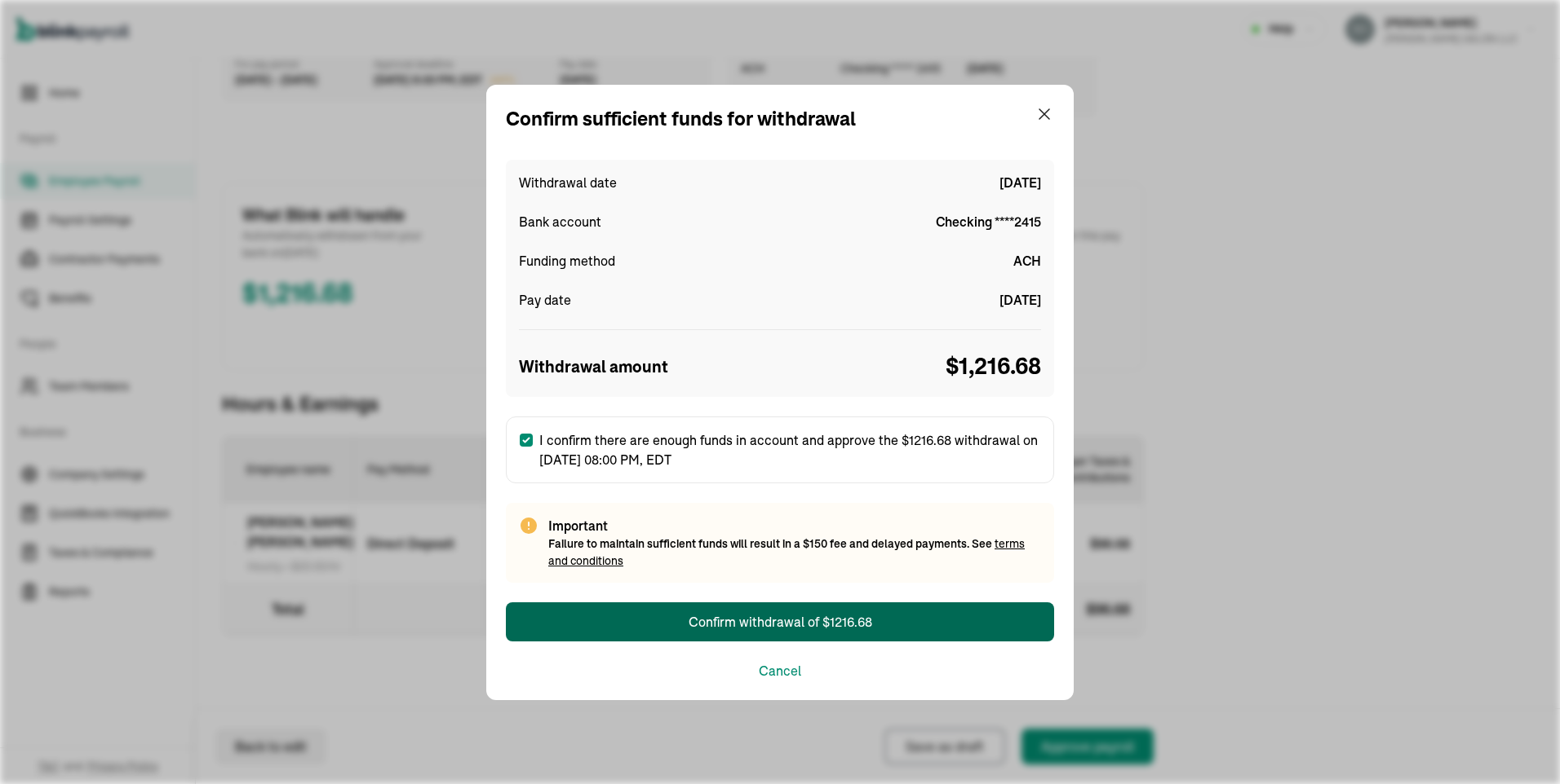
click at [727, 618] on div "Confirm withdrawal of $1216.68" at bounding box center [780, 622] width 183 height 20
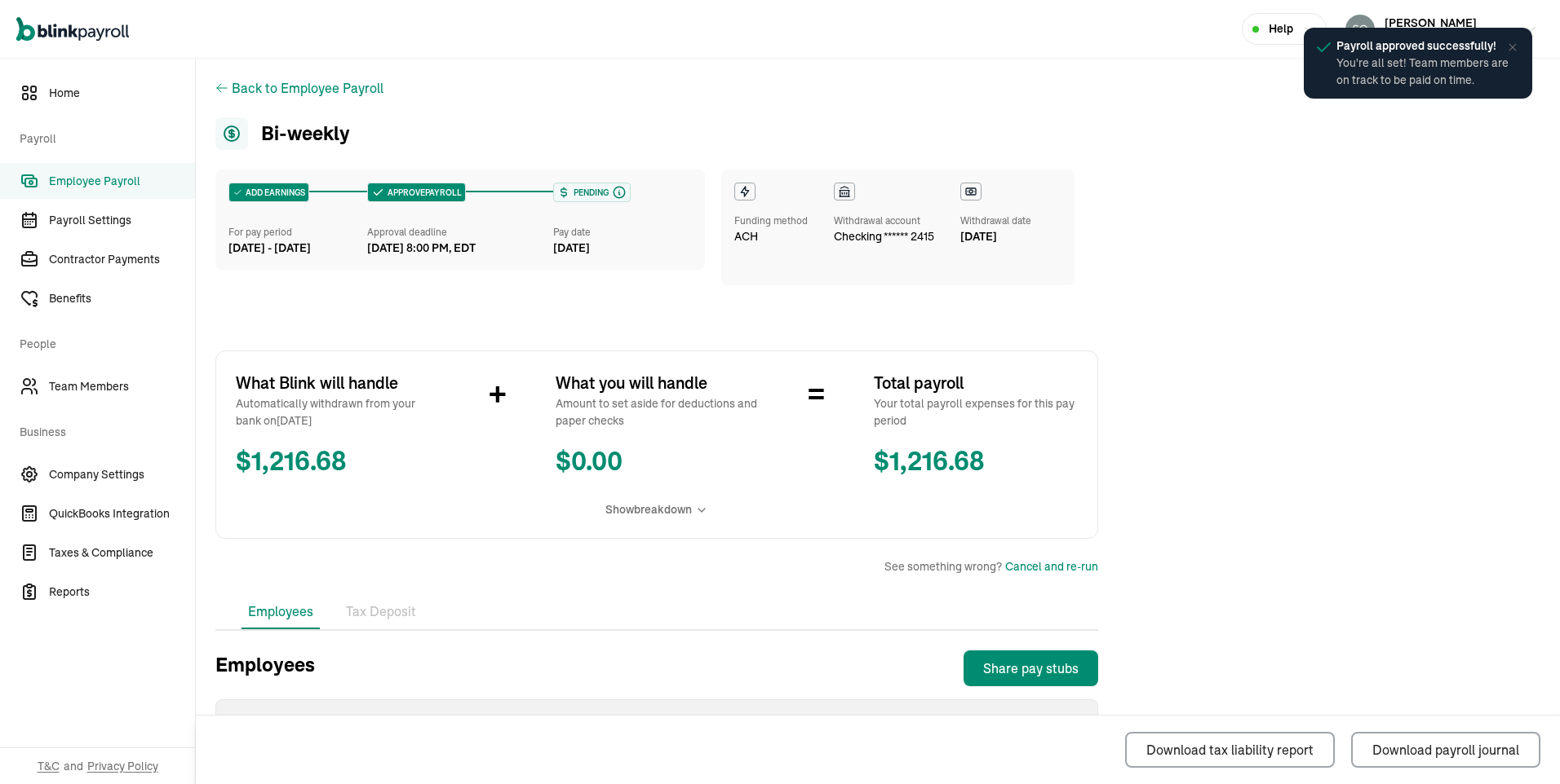
click at [1395, 18] on div "Payroll approved successfully! You're all set! Team members are on track to be …" at bounding box center [1418, 63] width 251 height 94
